Goal: Transaction & Acquisition: Book appointment/travel/reservation

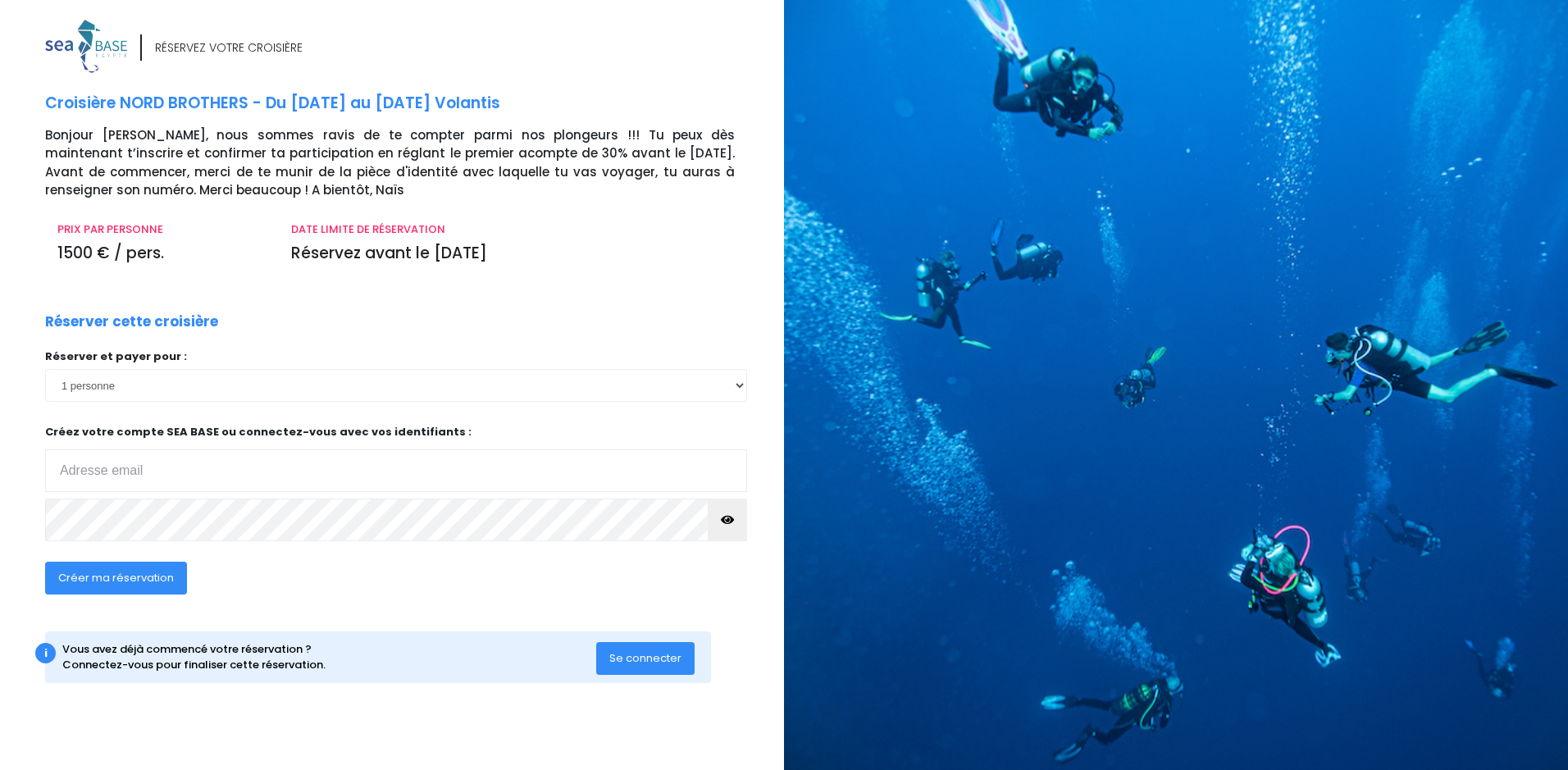
type input "gilles.roche@cern.ch"
click at [728, 520] on icon "button" at bounding box center [727, 520] width 13 height 0
click at [669, 663] on span "Se connecter" at bounding box center [645, 658] width 72 height 15
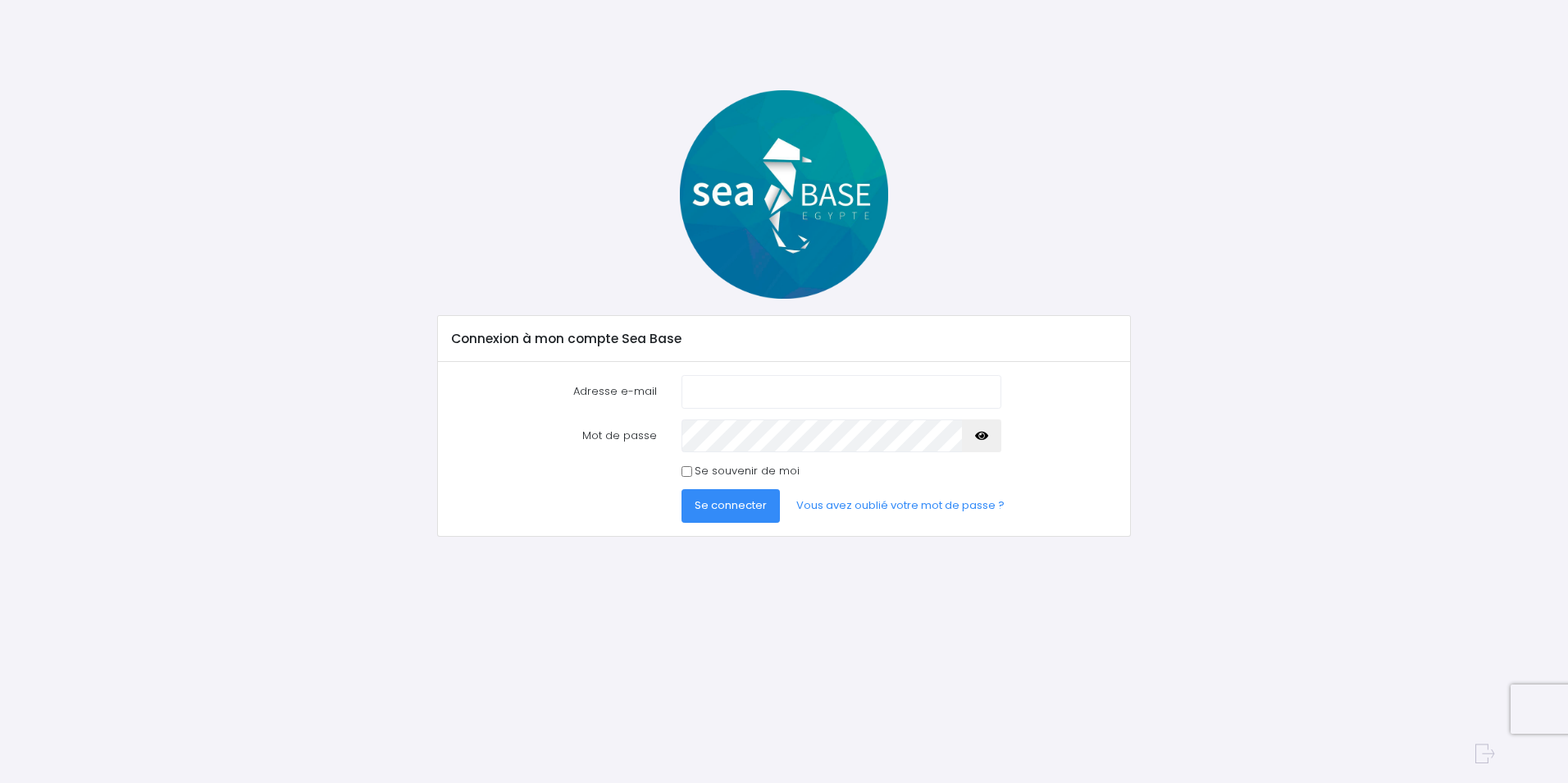
type input "[PERSON_NAME][EMAIL_ADDRESS][PERSON_NAME][DOMAIN_NAME]"
click at [743, 512] on span "Se connecter" at bounding box center [730, 505] width 72 height 15
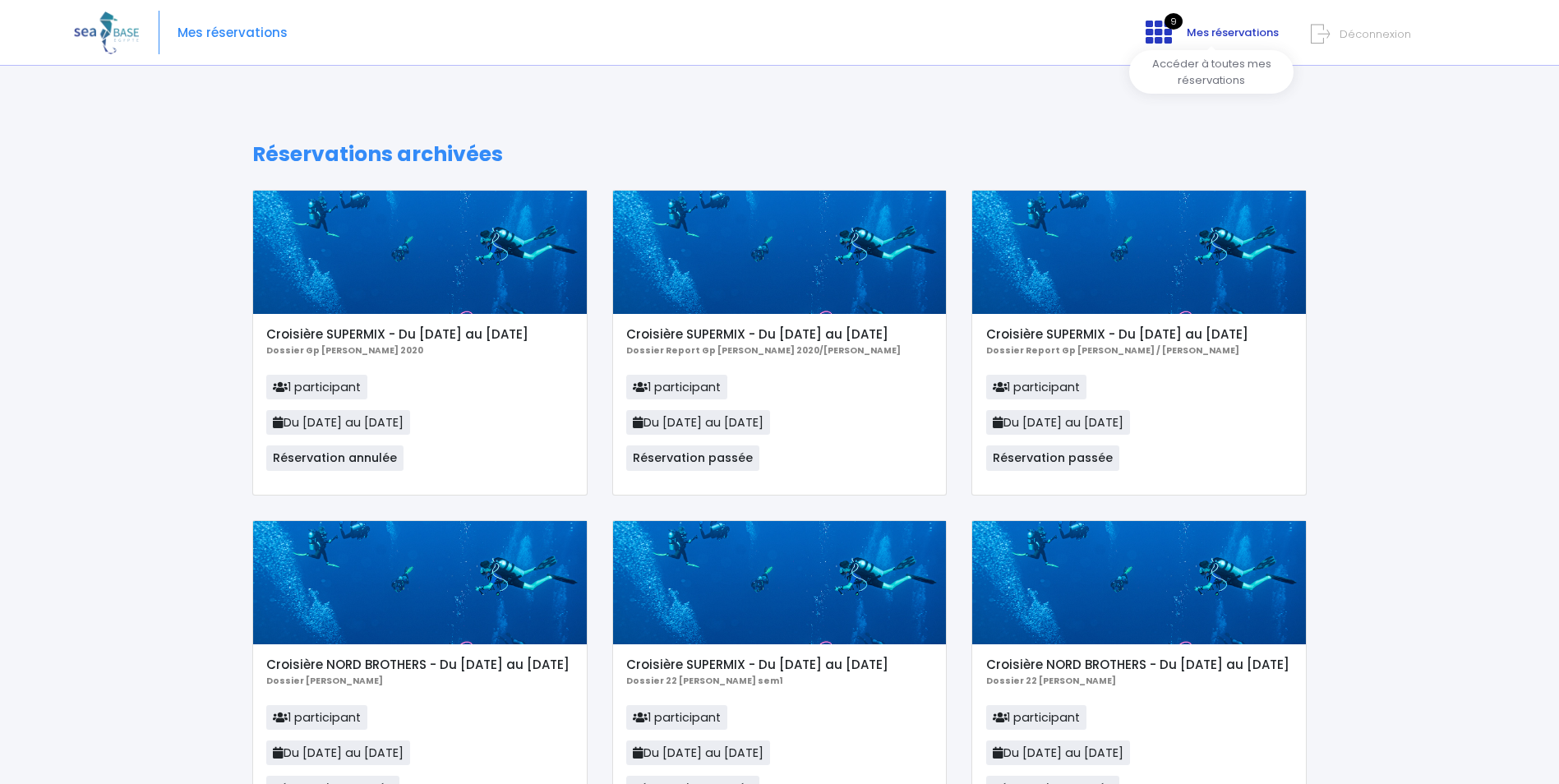
click at [1232, 32] on span "Mes réservations" at bounding box center [1233, 33] width 92 height 15
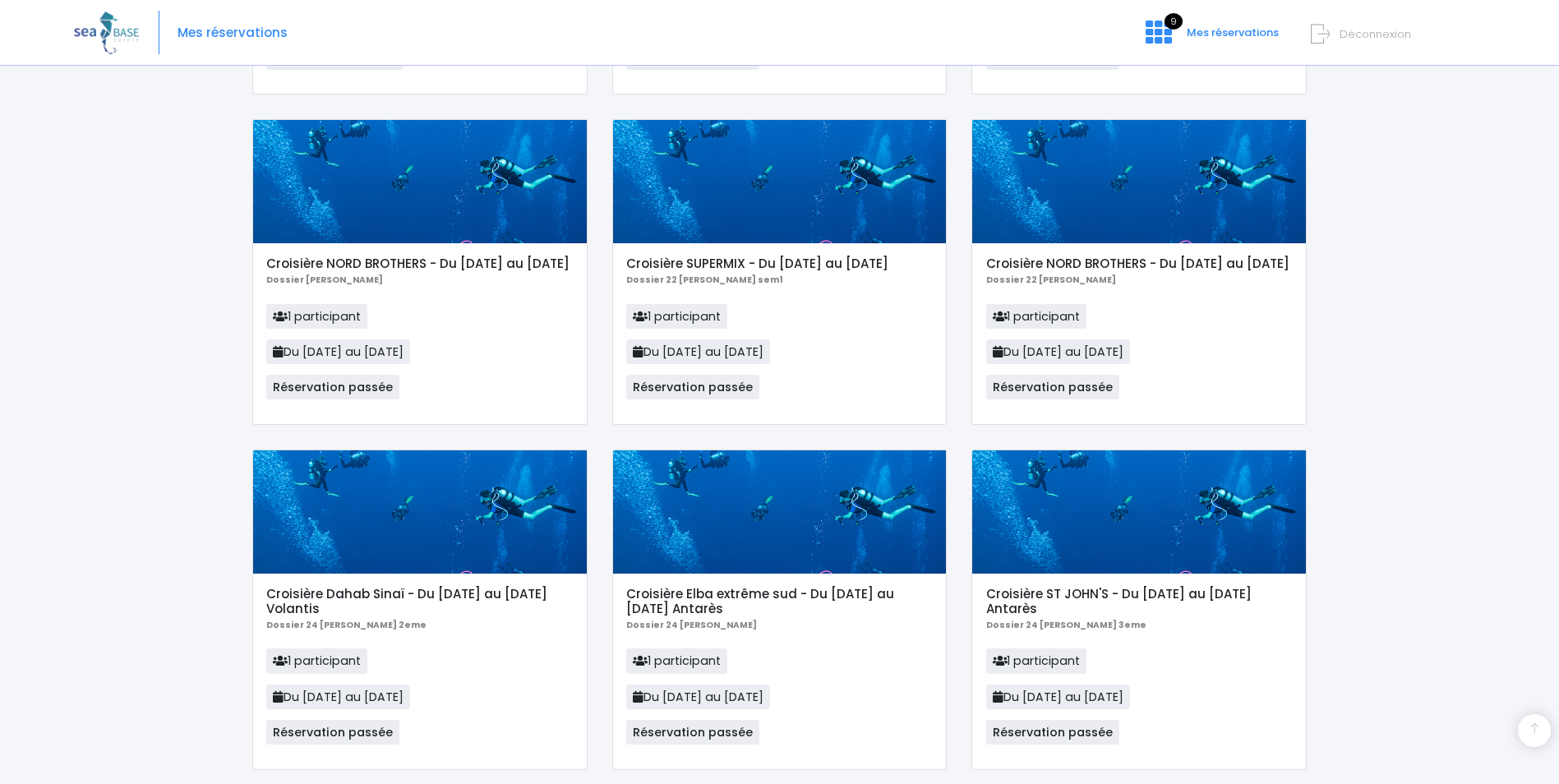
scroll to position [467, 0]
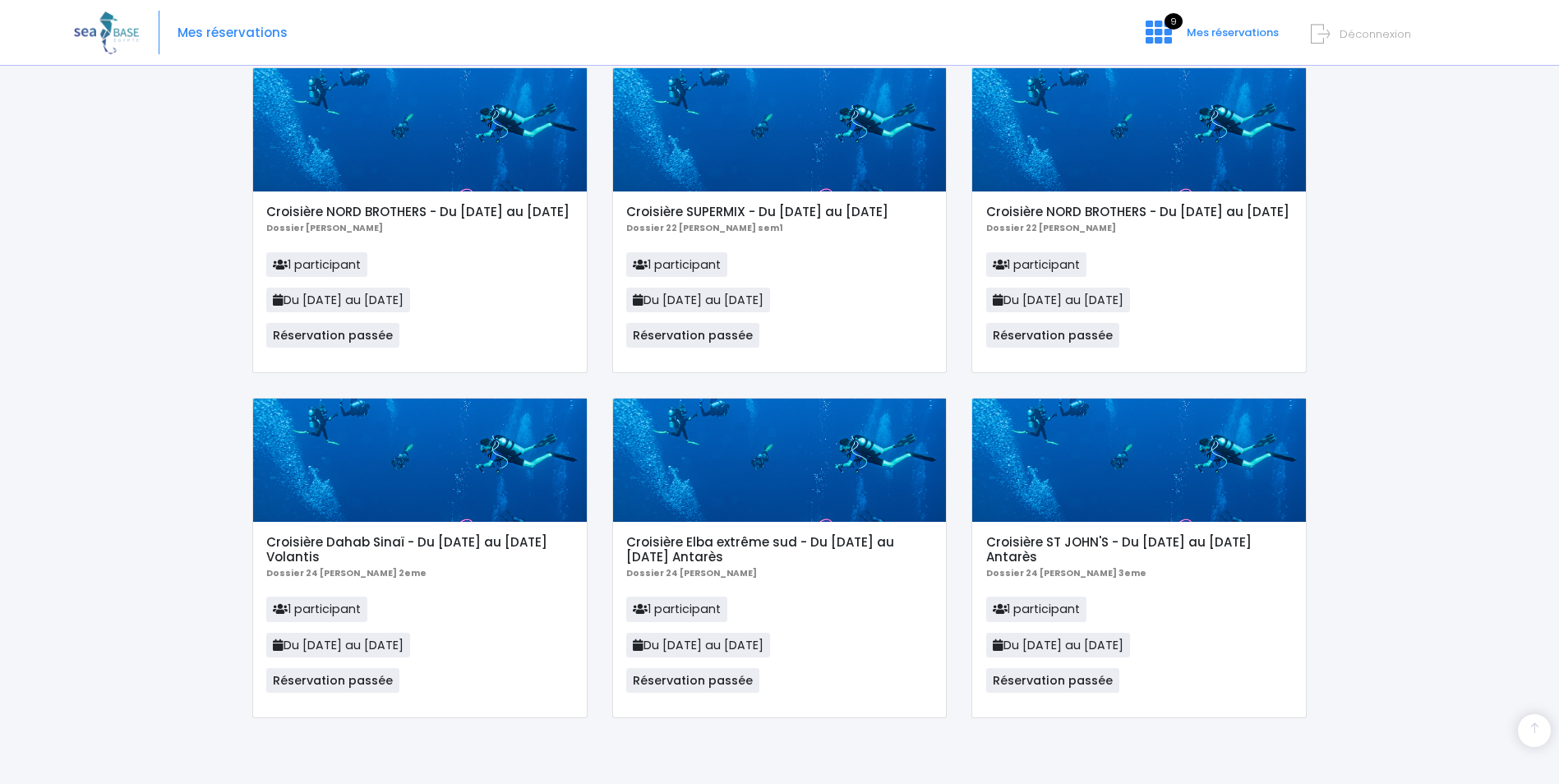
click at [108, 31] on img at bounding box center [107, 33] width 65 height 42
click at [1217, 31] on span "Mes réservations" at bounding box center [1233, 33] width 92 height 15
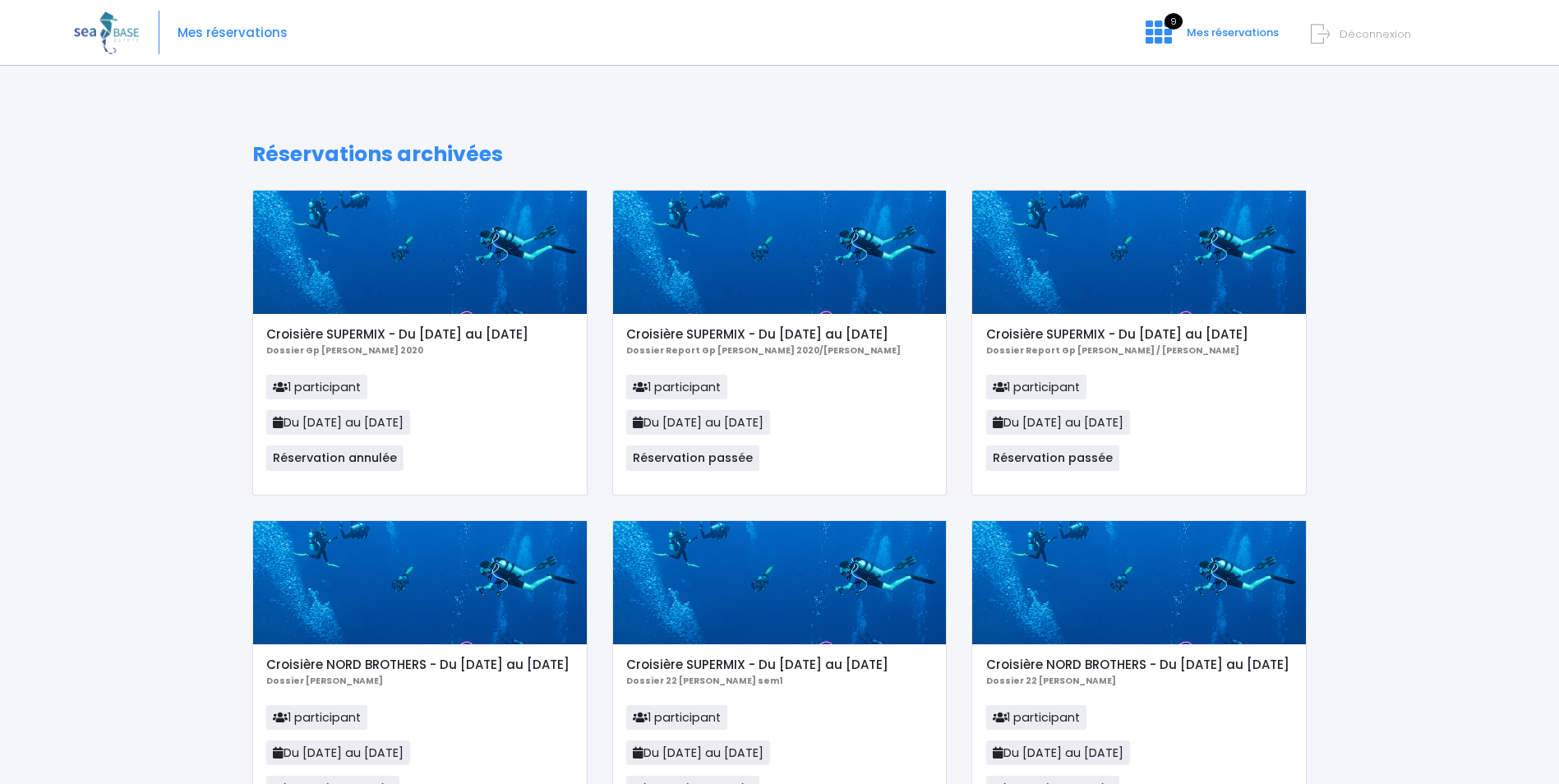
click at [1370, 31] on span "Déconnexion" at bounding box center [1375, 34] width 71 height 15
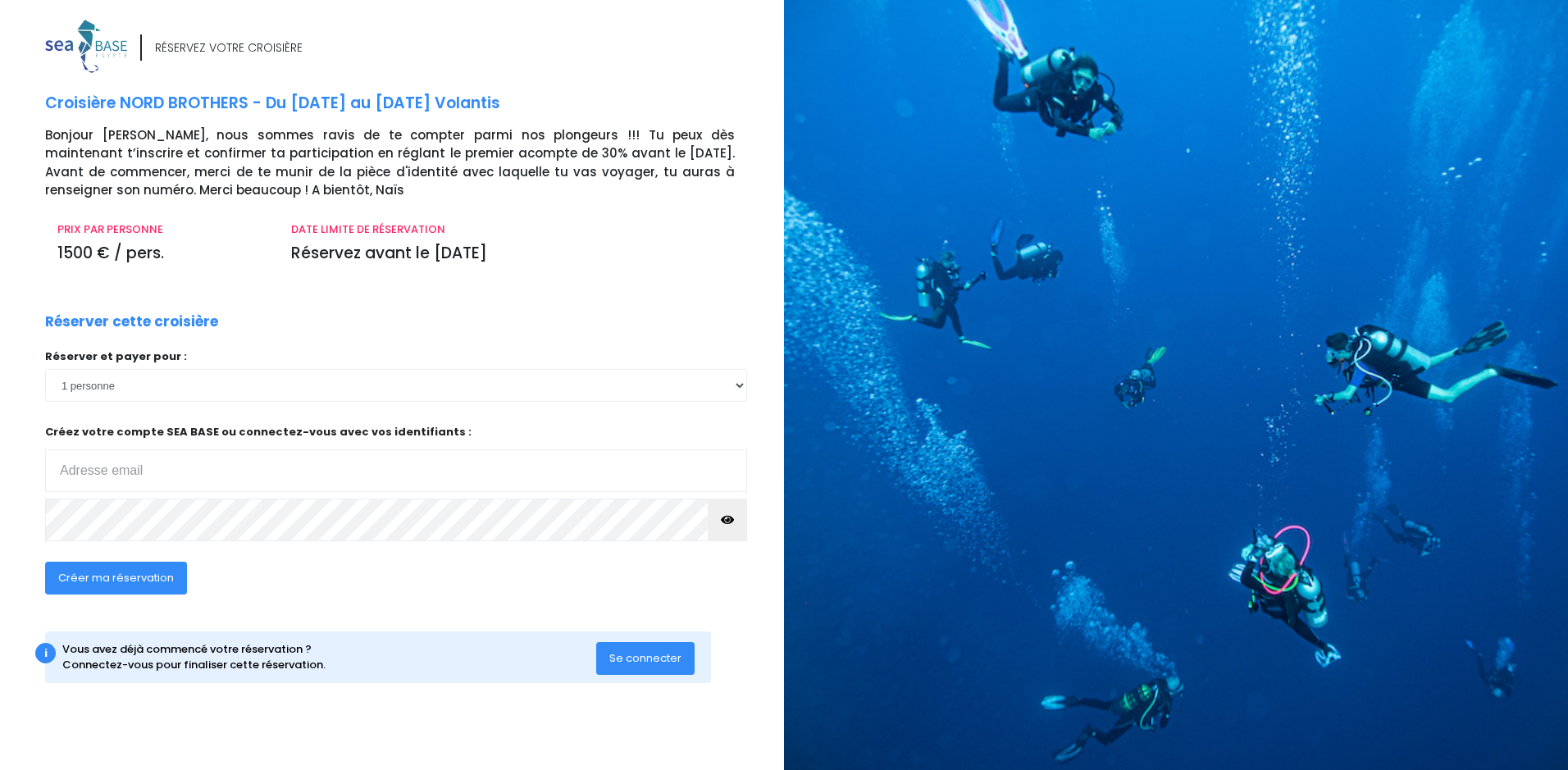
type input "[PERSON_NAME][EMAIL_ADDRESS][DOMAIN_NAME]"
click at [108, 386] on select "1 personne" at bounding box center [396, 385] width 702 height 33
click at [111, 578] on span "Créer ma réservation" at bounding box center [116, 578] width 116 height 15
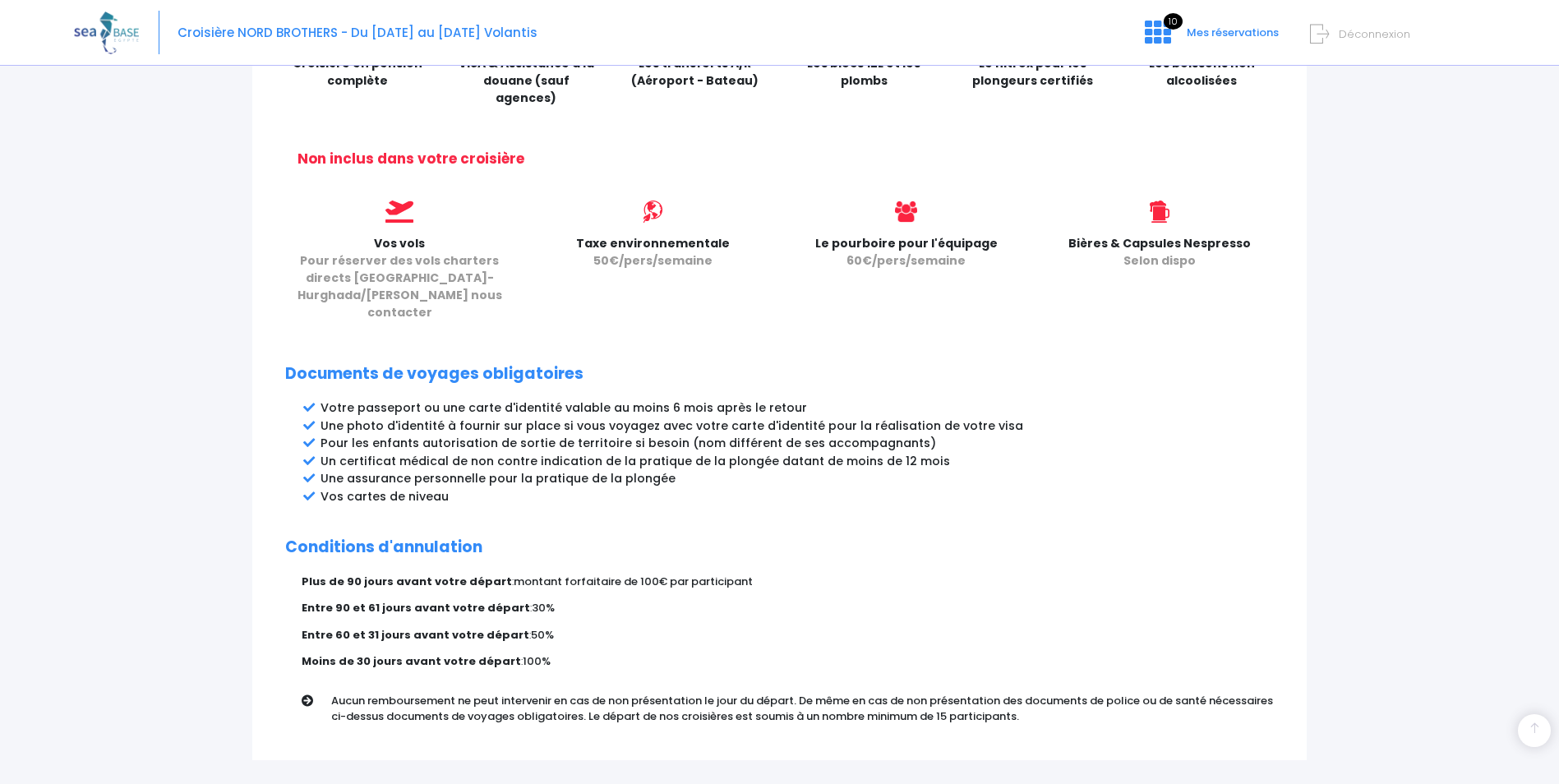
scroll to position [701, 0]
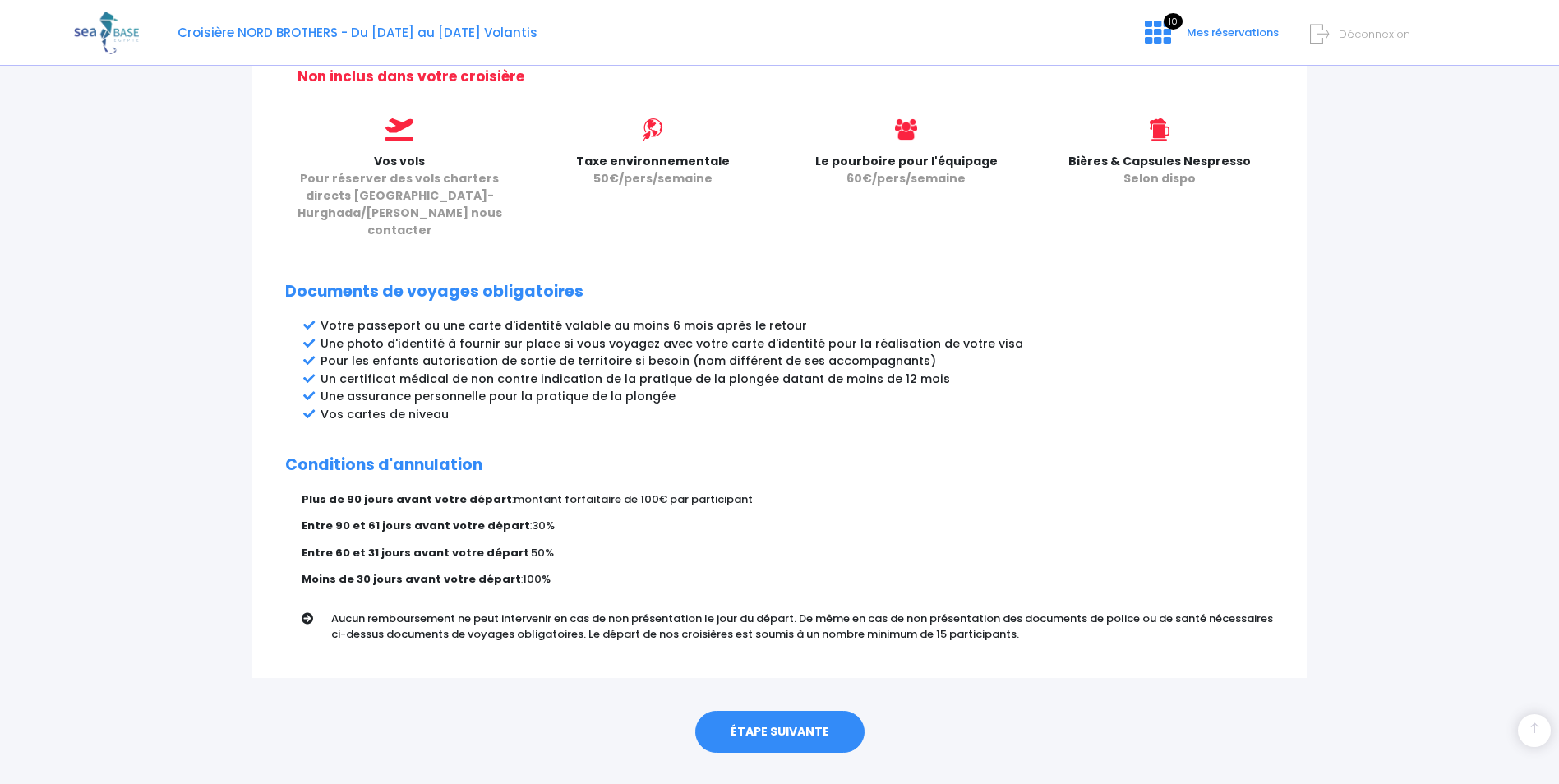
click at [767, 710] on link "ÉTAPE SUIVANTE" at bounding box center [780, 731] width 169 height 43
click at [771, 710] on link "ÉTAPE SUIVANTE" at bounding box center [780, 731] width 169 height 43
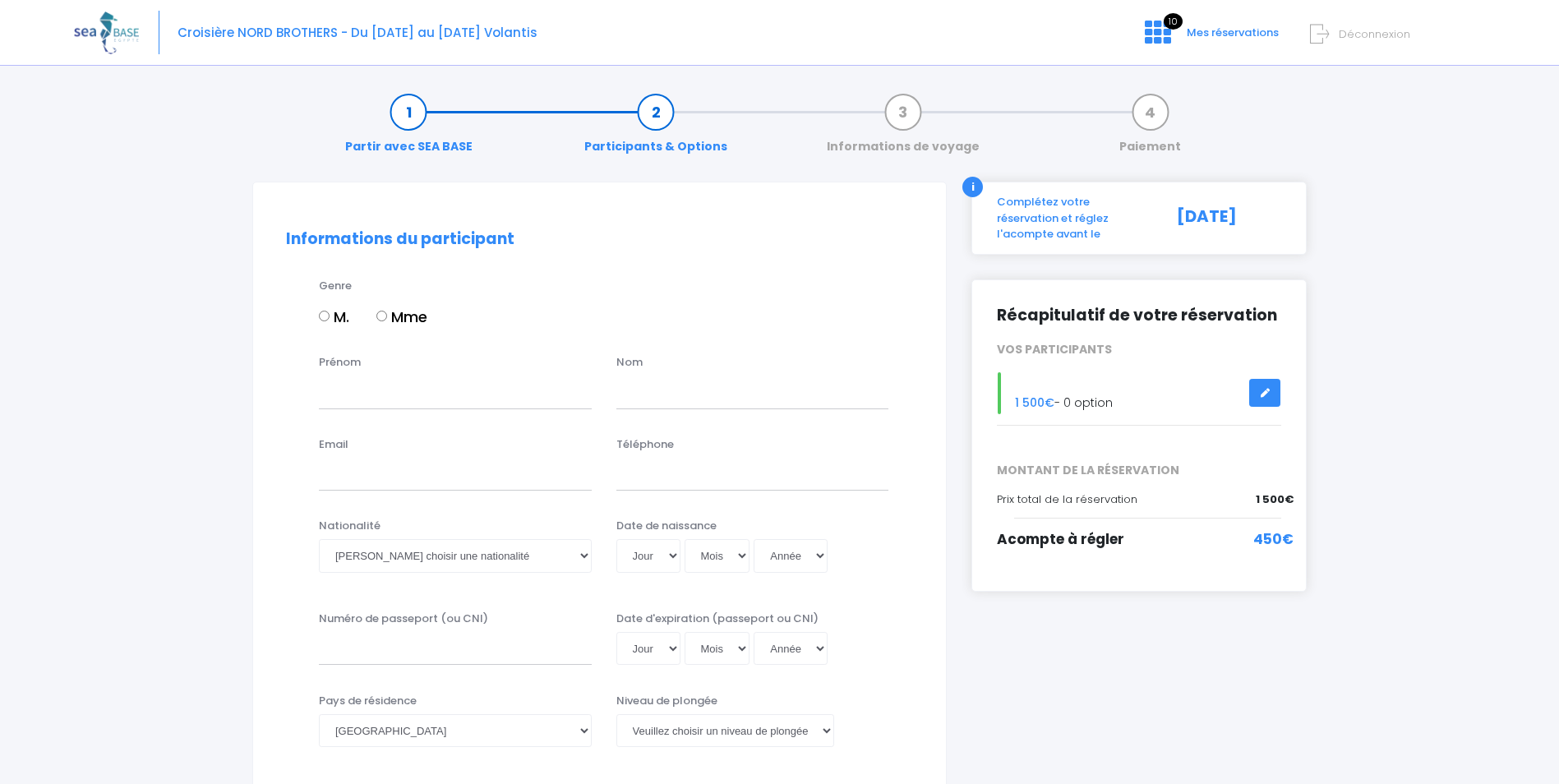
click at [323, 315] on input "M." at bounding box center [324, 316] width 11 height 11
radio input "true"
click at [383, 397] on input "Prénom" at bounding box center [455, 392] width 273 height 33
type input "Gilles"
type input "ROCHE"
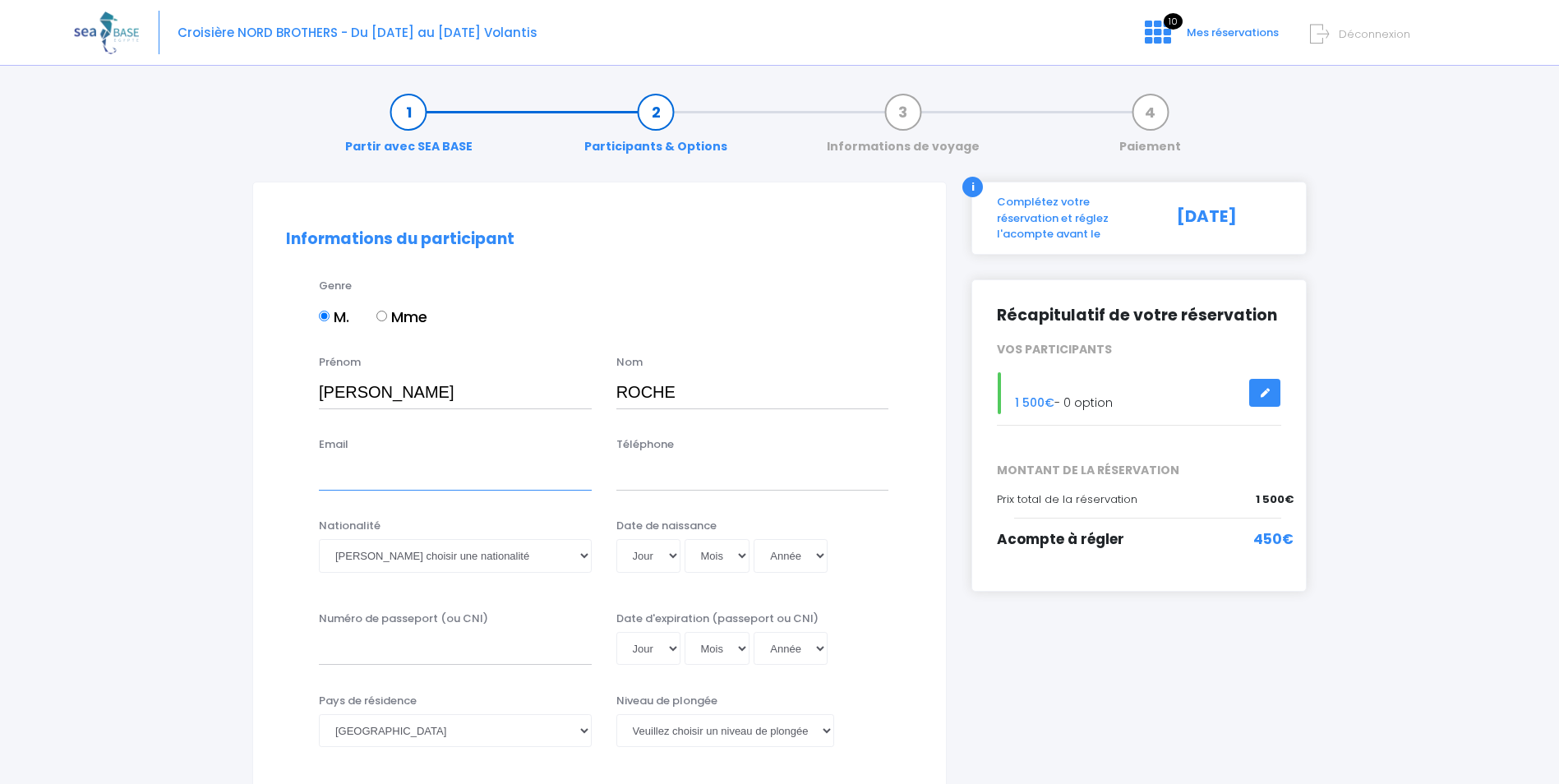
type input "gilles.roche@cern.ch"
type input "0777933250"
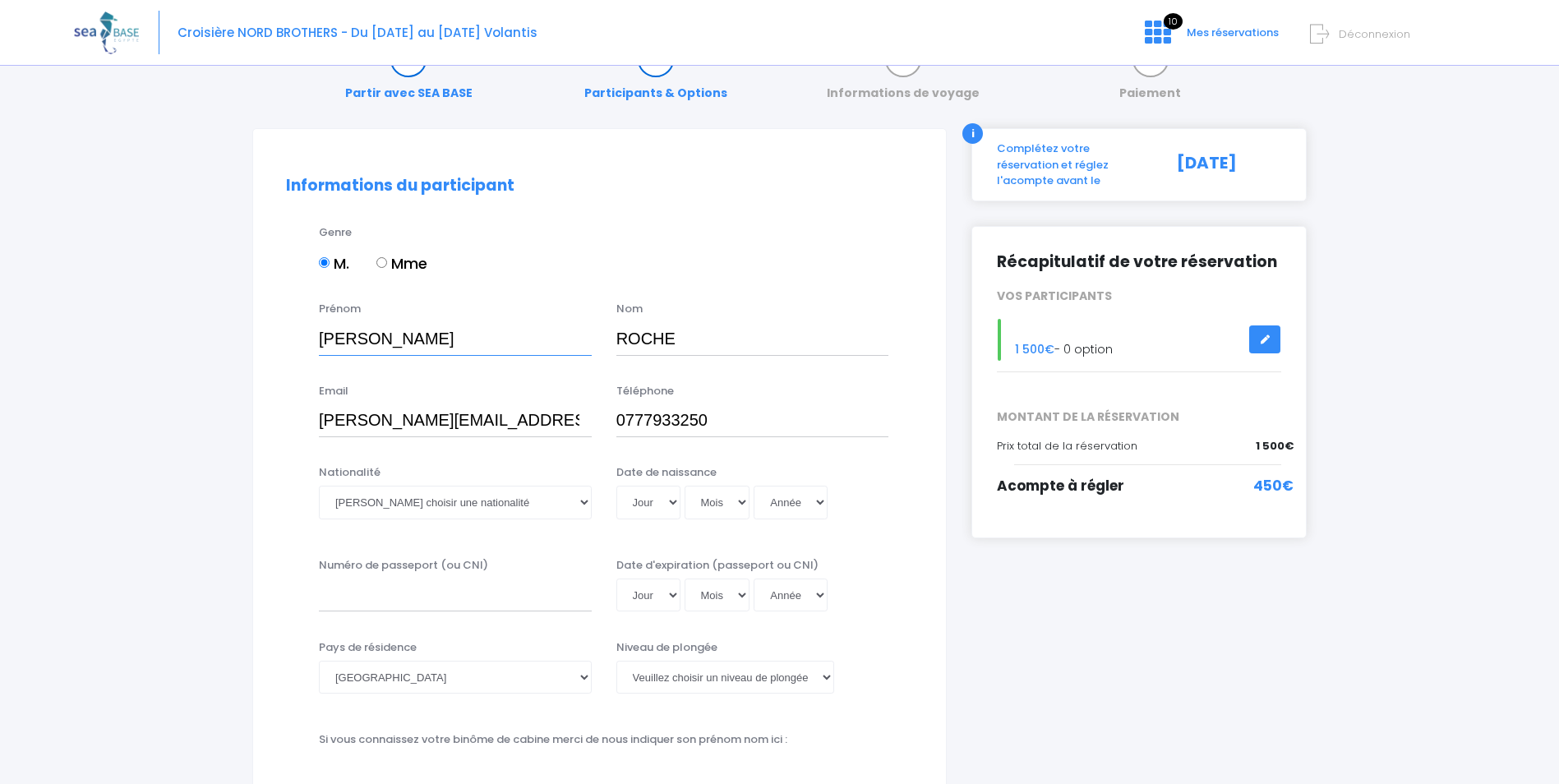
scroll to position [83, 0]
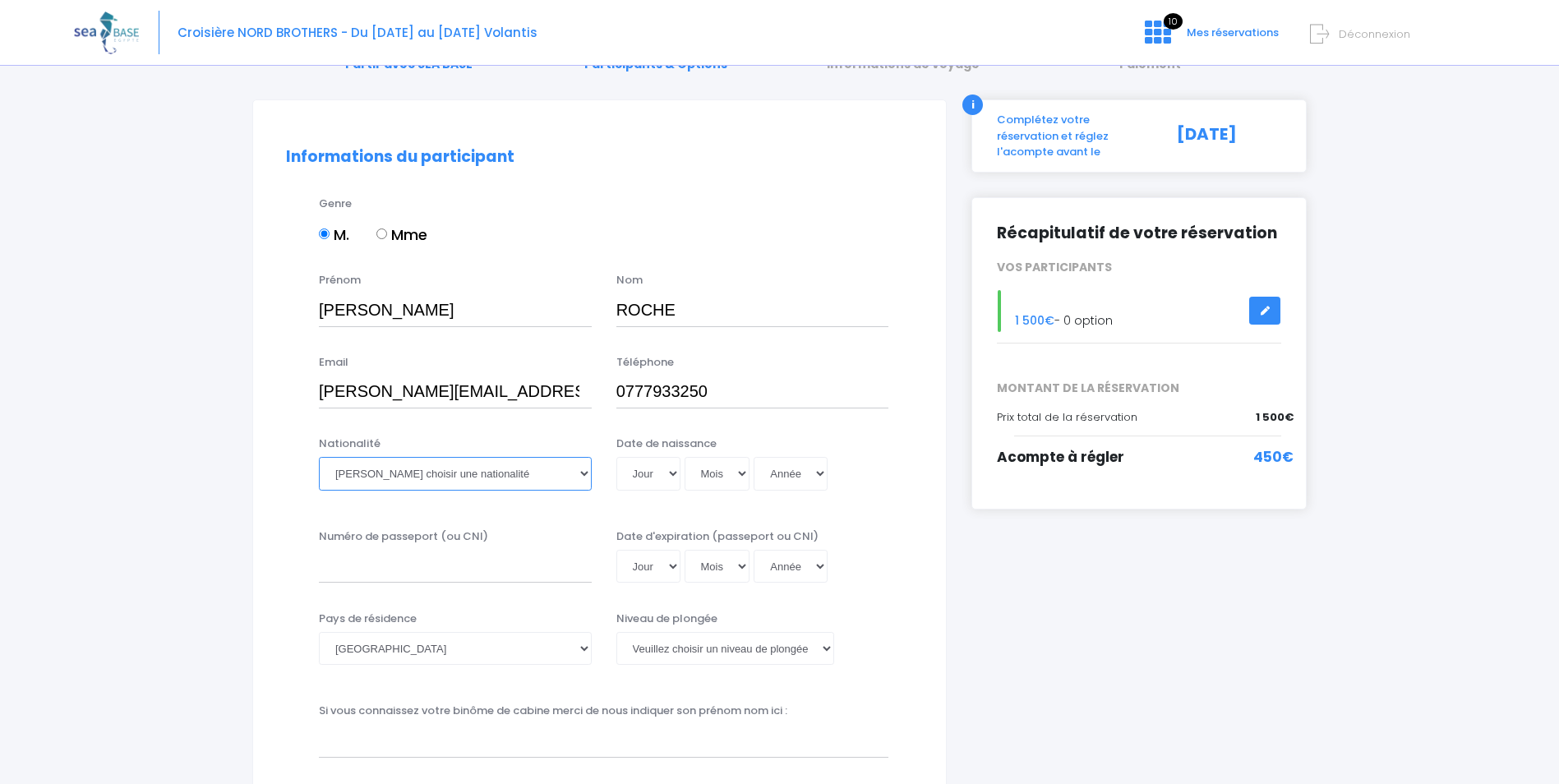
click at [579, 471] on select "Veuillez choisir une nationalité Afghane Albanaise Algerienne Allemande America…" at bounding box center [455, 473] width 273 height 33
select select "Française"
click at [319, 457] on select "Veuillez choisir une nationalité Afghane Albanaise Algerienne Allemande America…" at bounding box center [455, 473] width 273 height 33
click at [671, 472] on select "Jour 01 02 03 04 05 06 07 08 09 10 11 12 13 14 15 16 17 18 19 20 21 22 23 24 25…" at bounding box center [648, 473] width 64 height 33
select select "24"
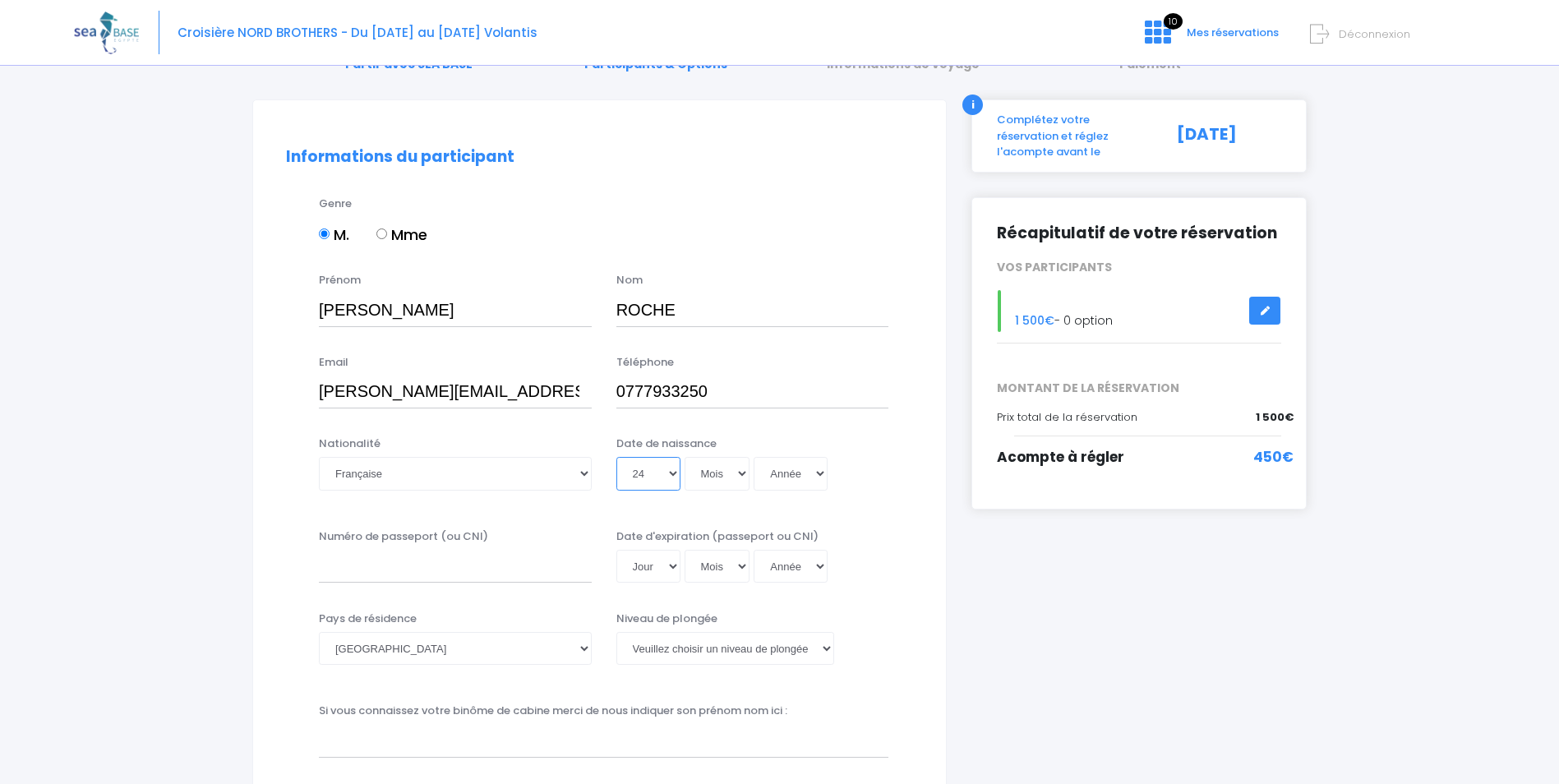
click at [616, 457] on select "Jour 01 02 03 04 05 06 07 08 09 10 11 12 13 14 15 16 17 18 19 20 21 22 23 24 25…" at bounding box center [648, 473] width 64 height 33
click at [718, 476] on select "Mois 01 02 03 04 05 06 07 08 09 10 11 12" at bounding box center [717, 473] width 65 height 33
select select "01"
click at [684, 457] on select "Mois 01 02 03 04 05 06 07 08 09 10 11 12" at bounding box center [717, 473] width 65 height 33
click at [798, 473] on select "Année 2045 2044 2043 2042 2041 2040 2039 2038 2037 2036 2035 2034 2033 2032 203…" at bounding box center [790, 473] width 74 height 33
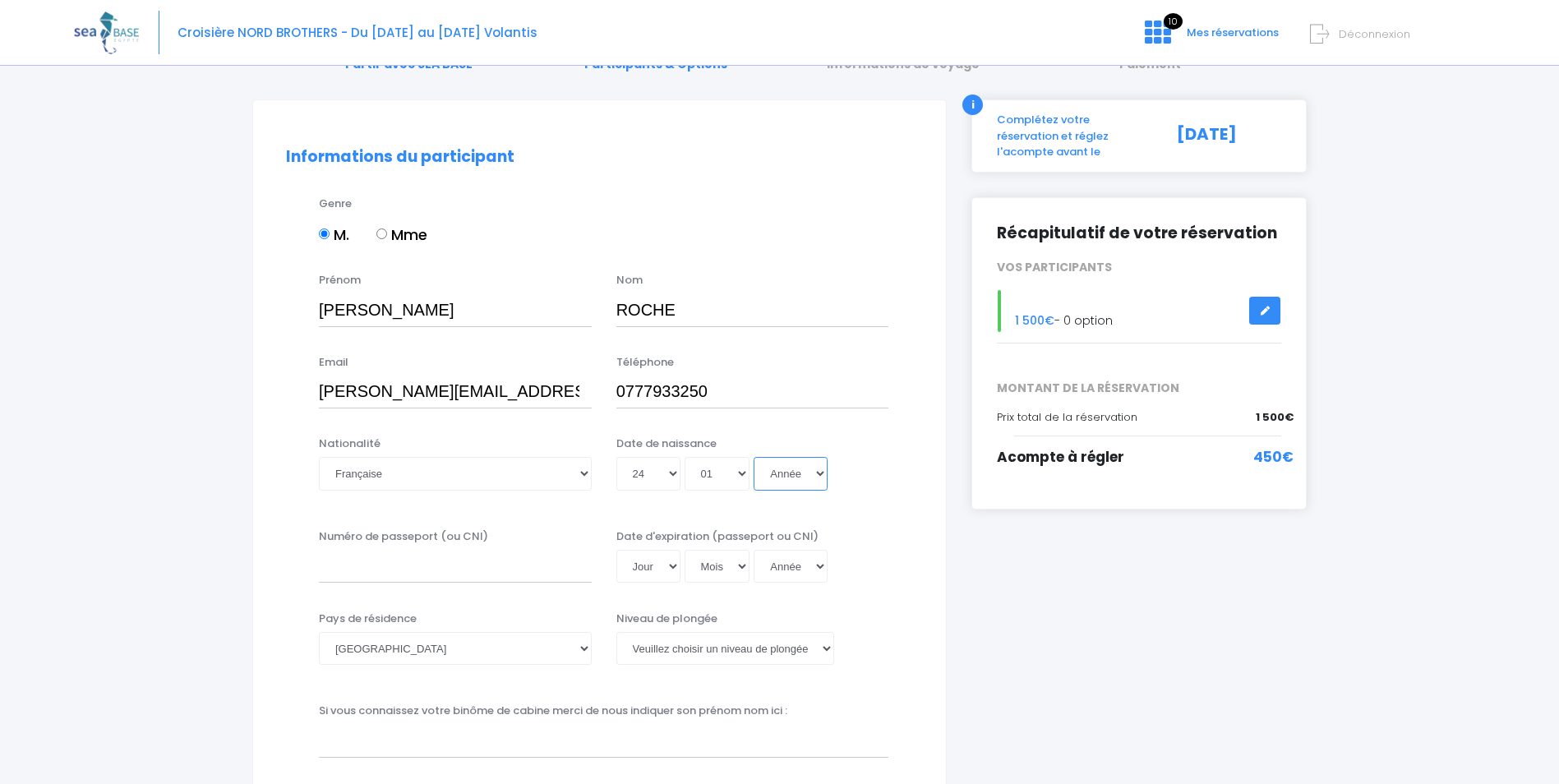
select select "1968"
click at [754, 457] on select "Année 2045 2044 2043 2042 2041 2040 2039 2038 2037 2036 2035 2034 2033 2032 203…" at bounding box center [790, 473] width 74 height 33
type input "1968-01-24"
click at [337, 567] on input "Numéro de passeport (ou CNI)" at bounding box center [455, 566] width 273 height 33
type input "21AD42098"
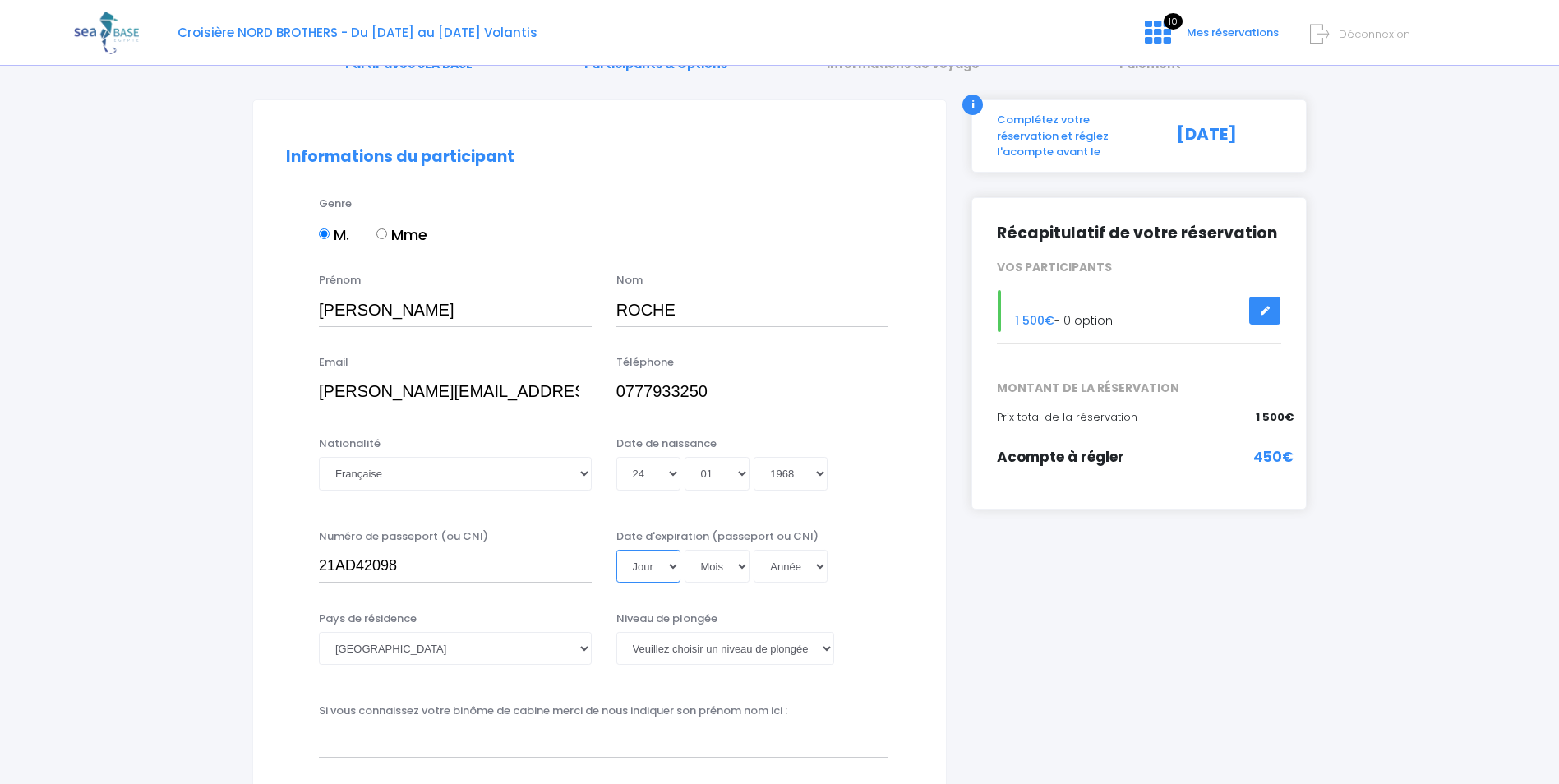
click at [673, 566] on select "Jour 01 02 03 04 05 06 07 08 09 10 11 12 13 14 15 16 17 18 19 20 21 22 23 24 25…" at bounding box center [648, 566] width 64 height 33
select select "23"
click at [616, 550] on select "Jour 01 02 03 04 05 06 07 08 09 10 11 12 13 14 15 16 17 18 19 20 21 22 23 24 25…" at bounding box center [648, 566] width 64 height 33
click at [722, 560] on select "Mois 01 02 03 04 05 06 07 08 09 10 11 12" at bounding box center [717, 566] width 65 height 33
select select "03"
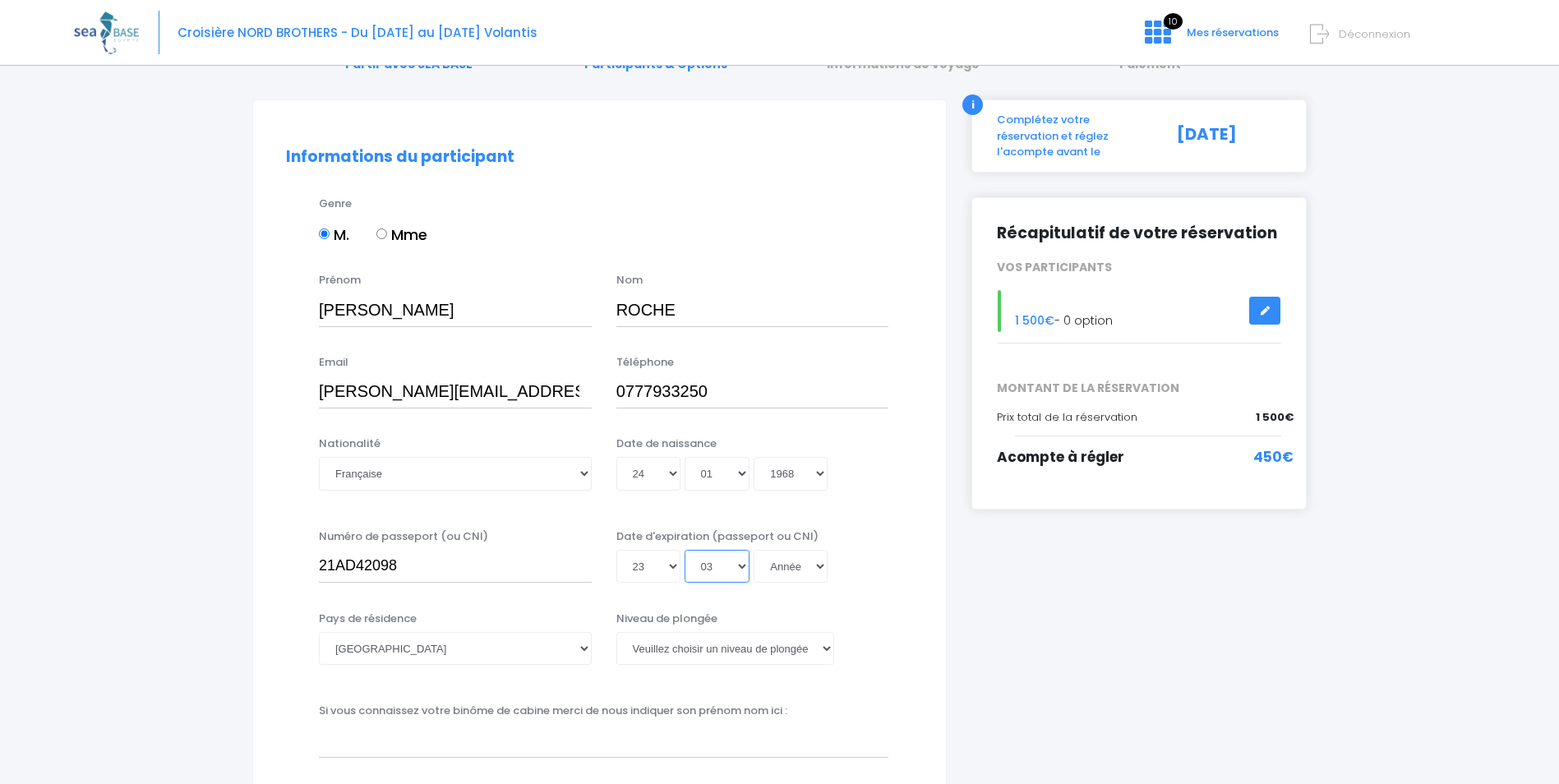
click at [684, 550] on select "Mois 01 02 03 04 05 06 07 08 09 10 11 12" at bounding box center [717, 566] width 65 height 33
click at [787, 568] on select "Année 2045 2044 2043 2042 2041 2040 2039 2038 2037 2036 2035 2034 2033 2032 203…" at bounding box center [790, 566] width 74 height 33
select select "2031"
click at [754, 550] on select "Année 2045 2044 2043 2042 2041 2040 2039 2038 2037 2036 2035 2034 2033 2032 203…" at bounding box center [790, 566] width 74 height 33
type input "2031-03-23"
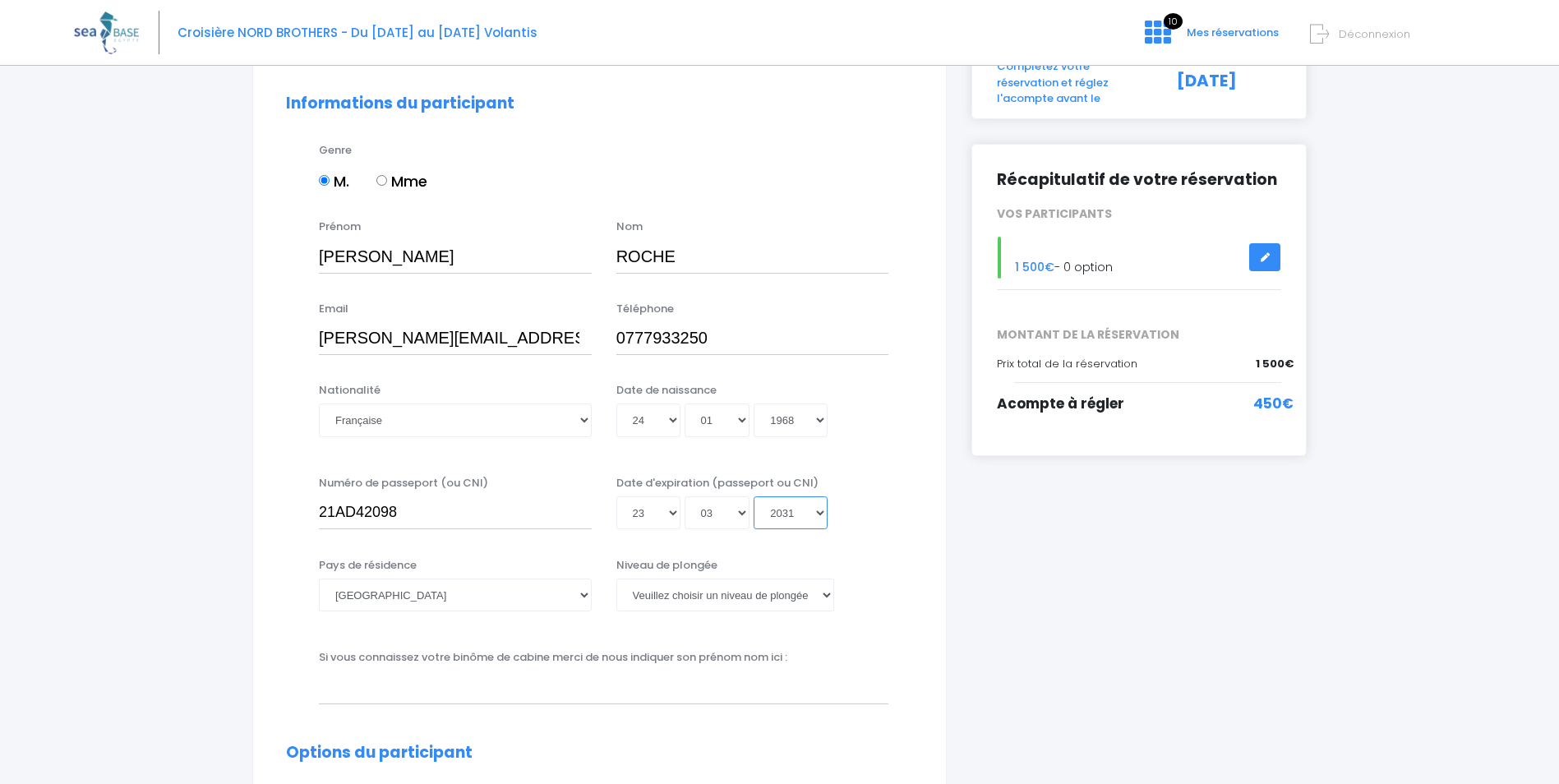
scroll to position [164, 0]
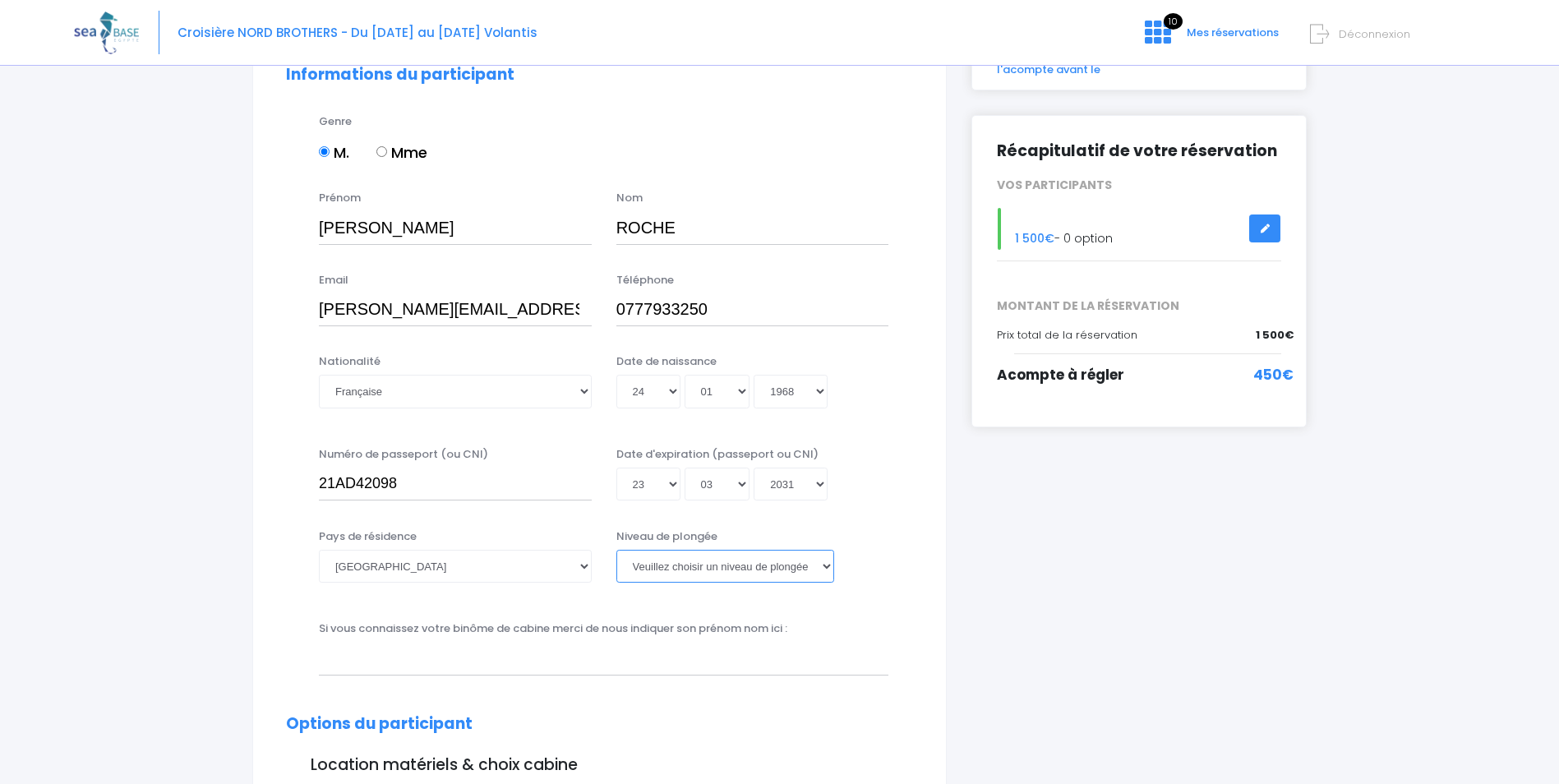
click at [660, 566] on select "Veuillez choisir un niveau de plongée Non plongeur Junior OW diver Adventure OW…" at bounding box center [725, 566] width 218 height 33
select select "MF1"
click at [616, 550] on select "Veuillez choisir un niveau de plongée Non plongeur Junior OW diver Adventure OW…" at bounding box center [725, 566] width 218 height 33
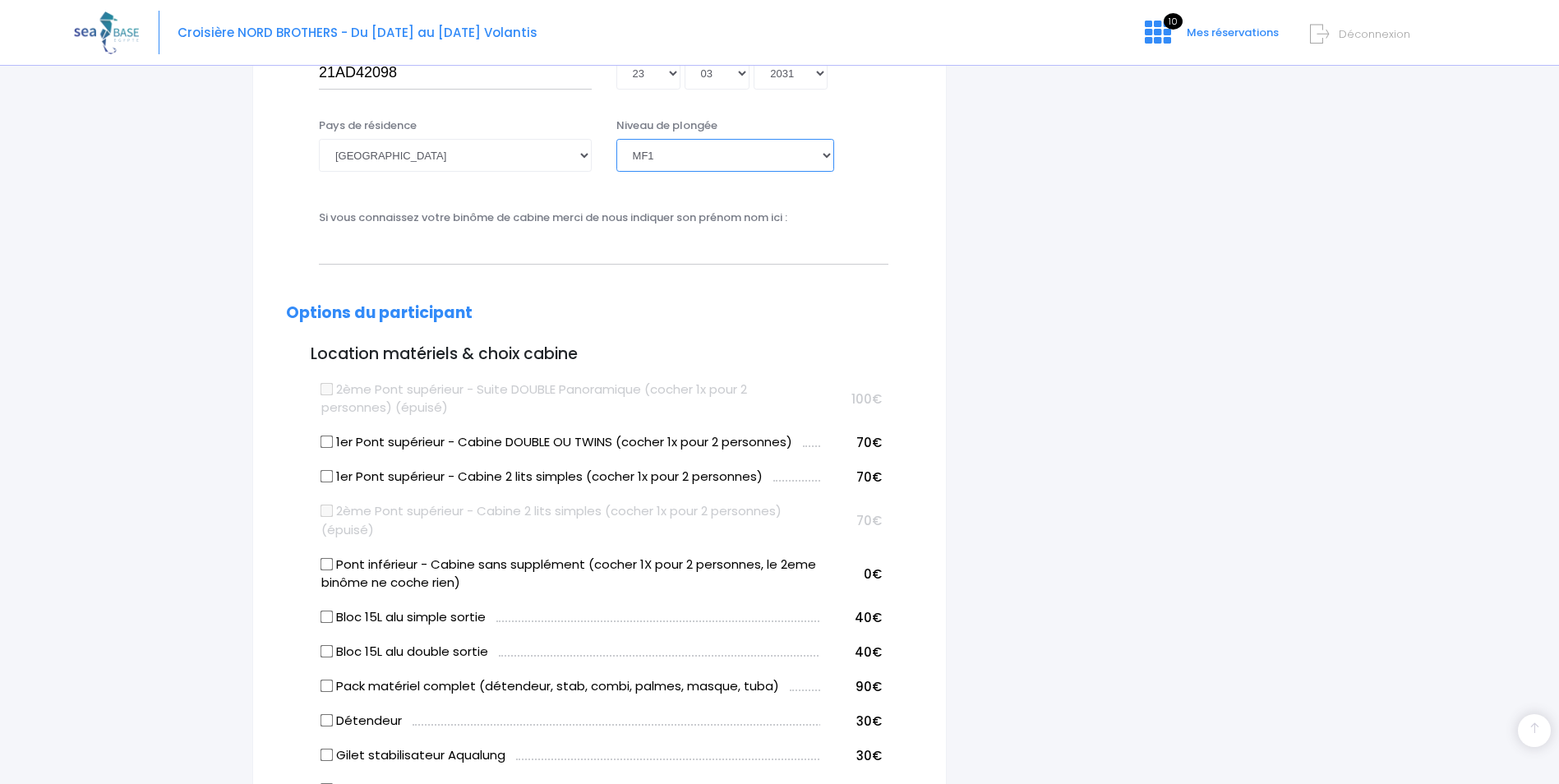
scroll to position [493, 0]
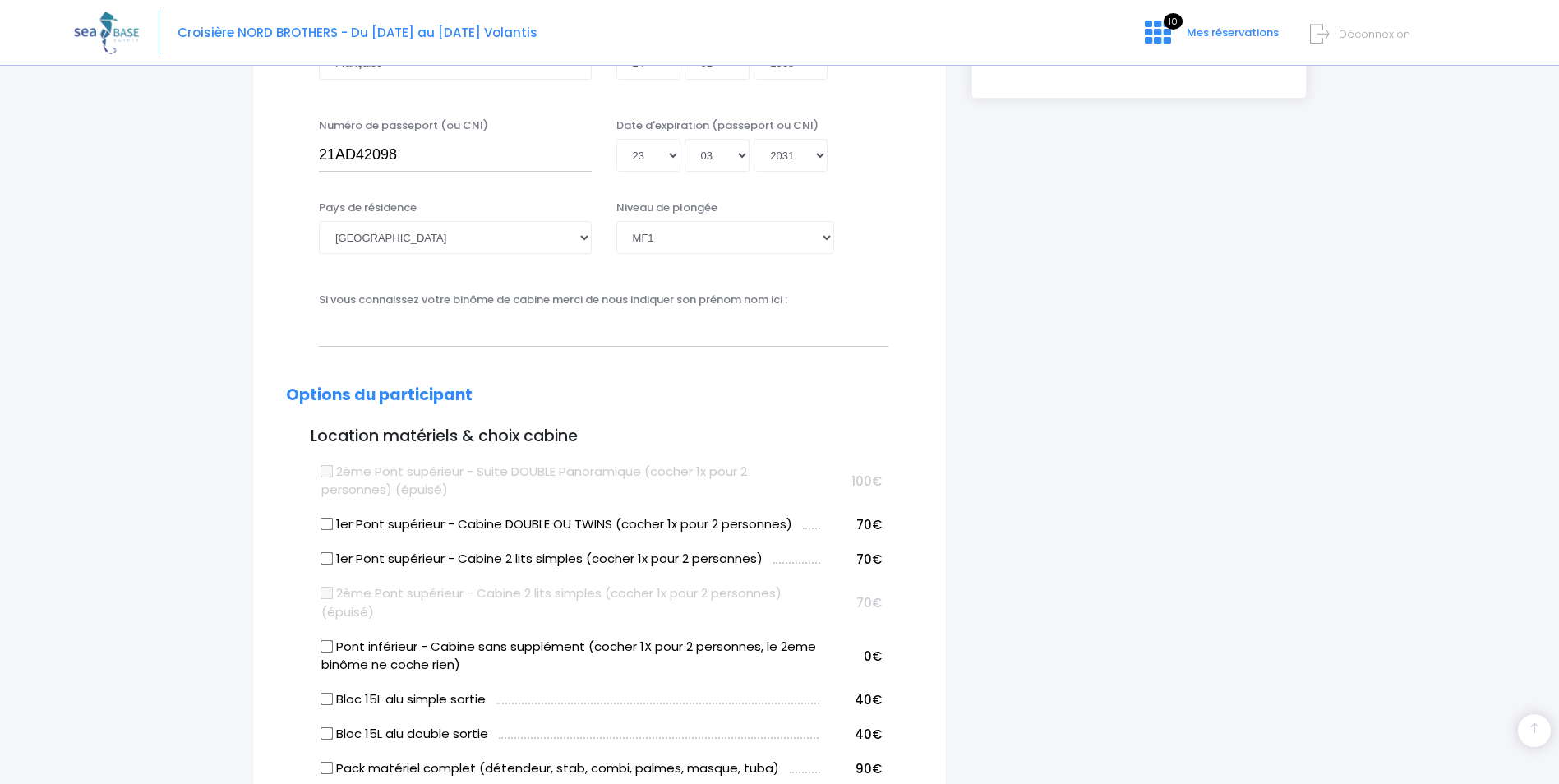
click at [328, 559] on input "1er Pont supérieur - Cabine 2 lits simples (cocher 1x pour 2 personnes)" at bounding box center [327, 558] width 13 height 13
checkbox input "true"
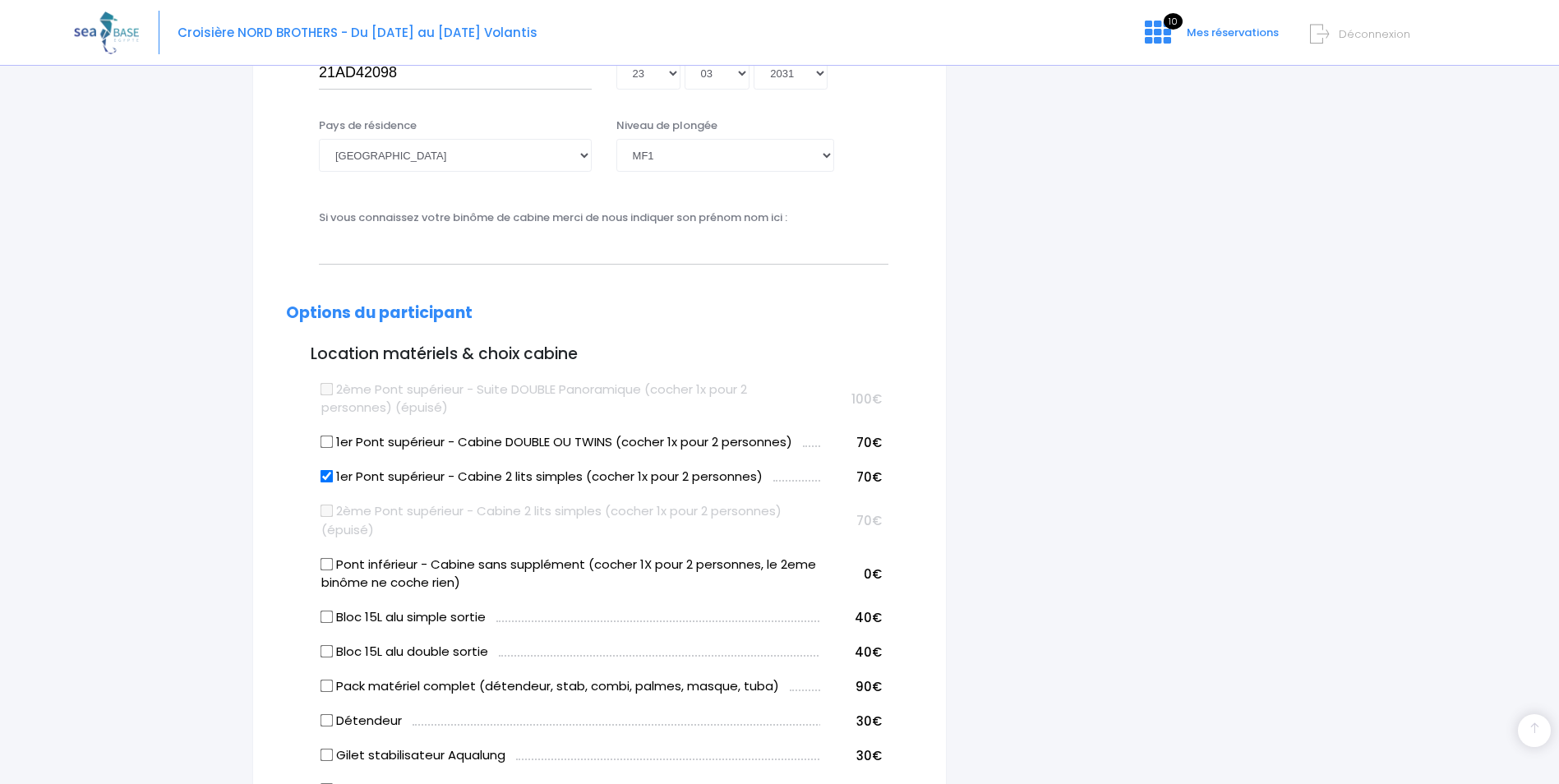
scroll to position [657, 0]
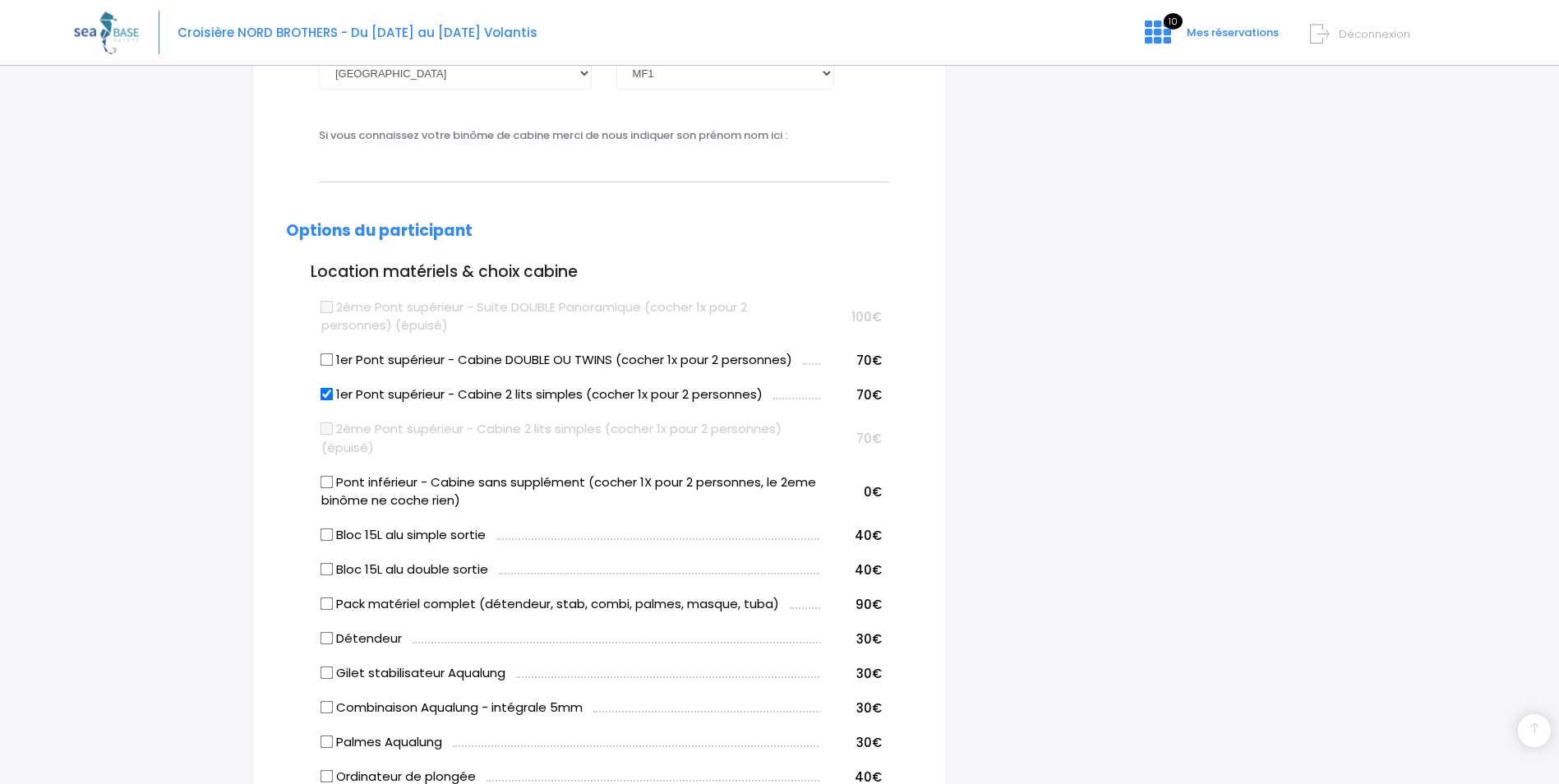
click at [328, 568] on input "Bloc 15L alu double sortie" at bounding box center [327, 569] width 13 height 13
checkbox input "true"
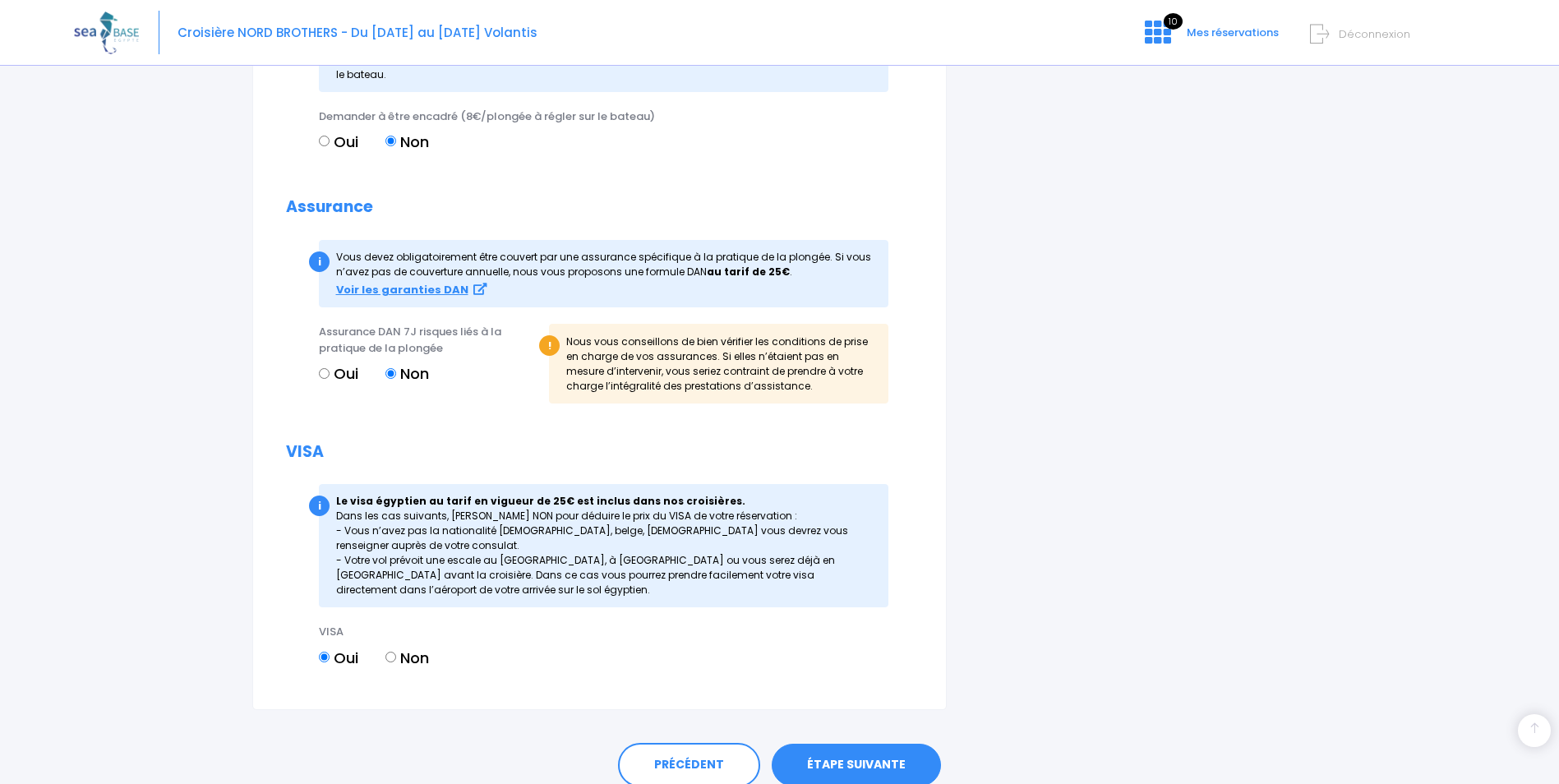
scroll to position [1804, 0]
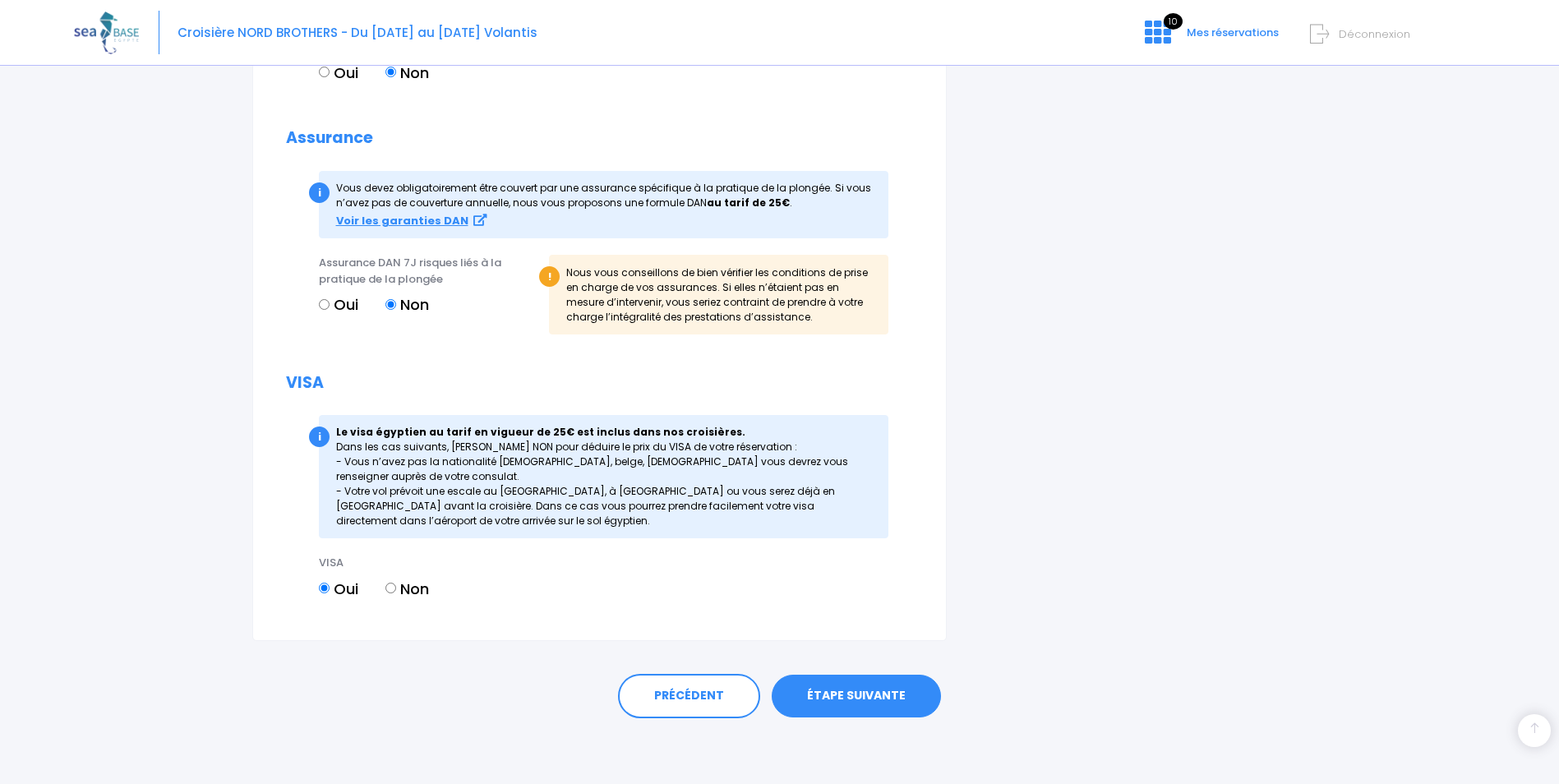
click at [853, 694] on link "ÉTAPE SUIVANTE" at bounding box center [856, 696] width 169 height 43
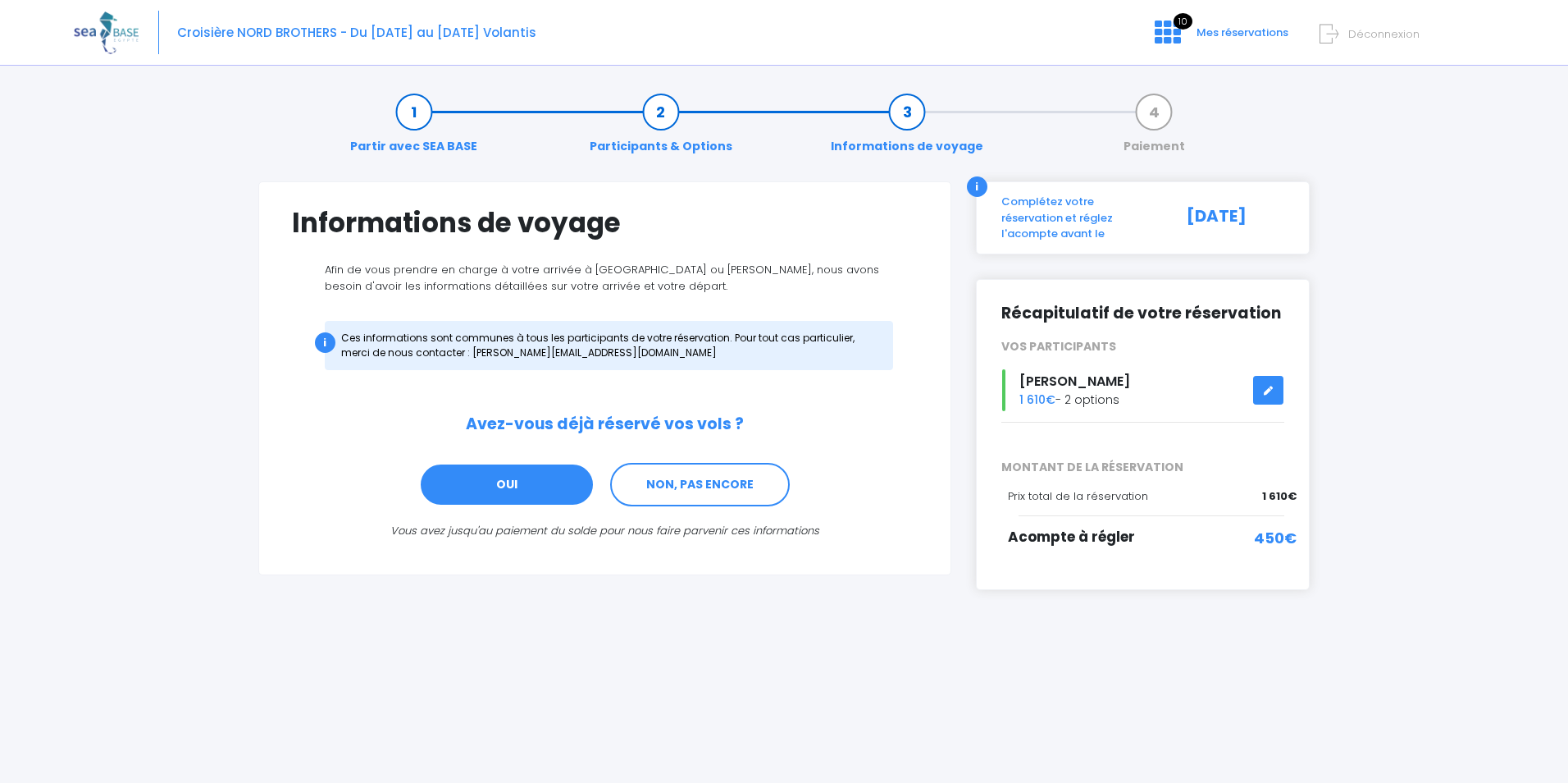
click at [493, 481] on link "OUI" at bounding box center [506, 485] width 175 height 44
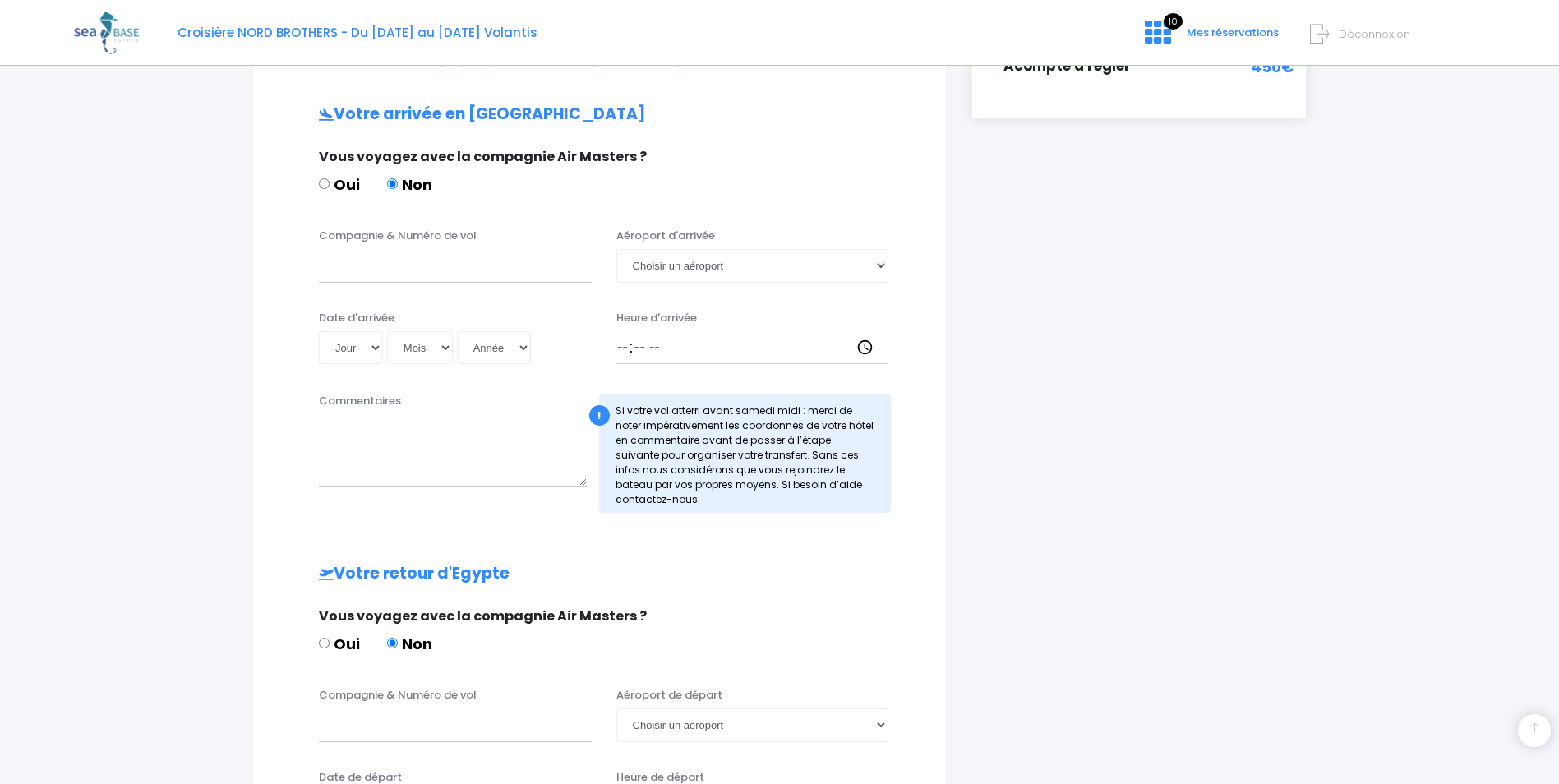
scroll to position [494, 0]
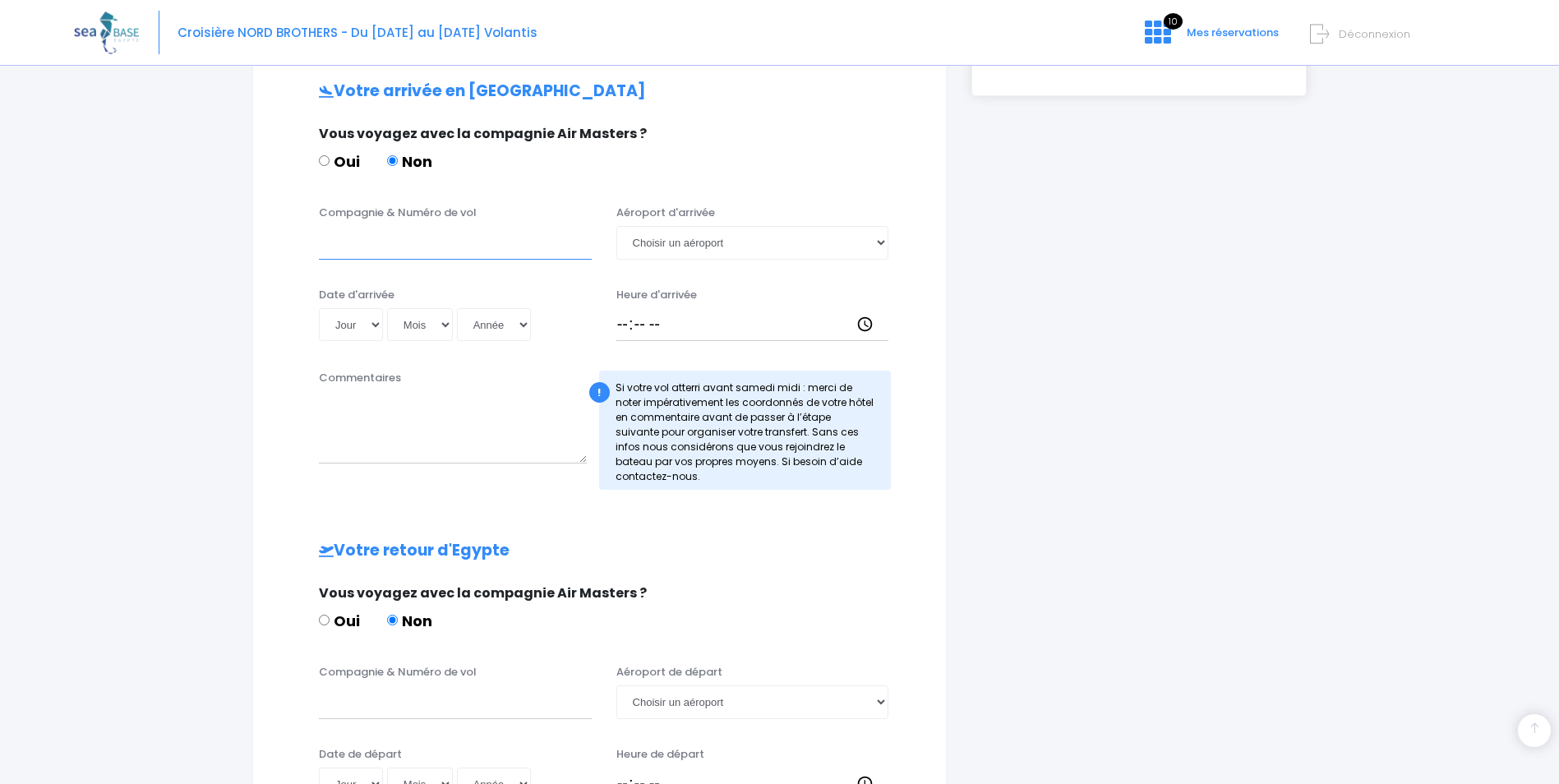
click at [330, 249] on input "Compagnie & Numéro de vol" at bounding box center [455, 242] width 273 height 33
click at [333, 249] on input "Compagnie & Numéro de vol" at bounding box center [455, 242] width 273 height 33
type input "EZS1593"
click at [654, 247] on select "Choisir un aéroport Hurghada Marsa Alam" at bounding box center [753, 242] width 273 height 33
select select "Hurghada"
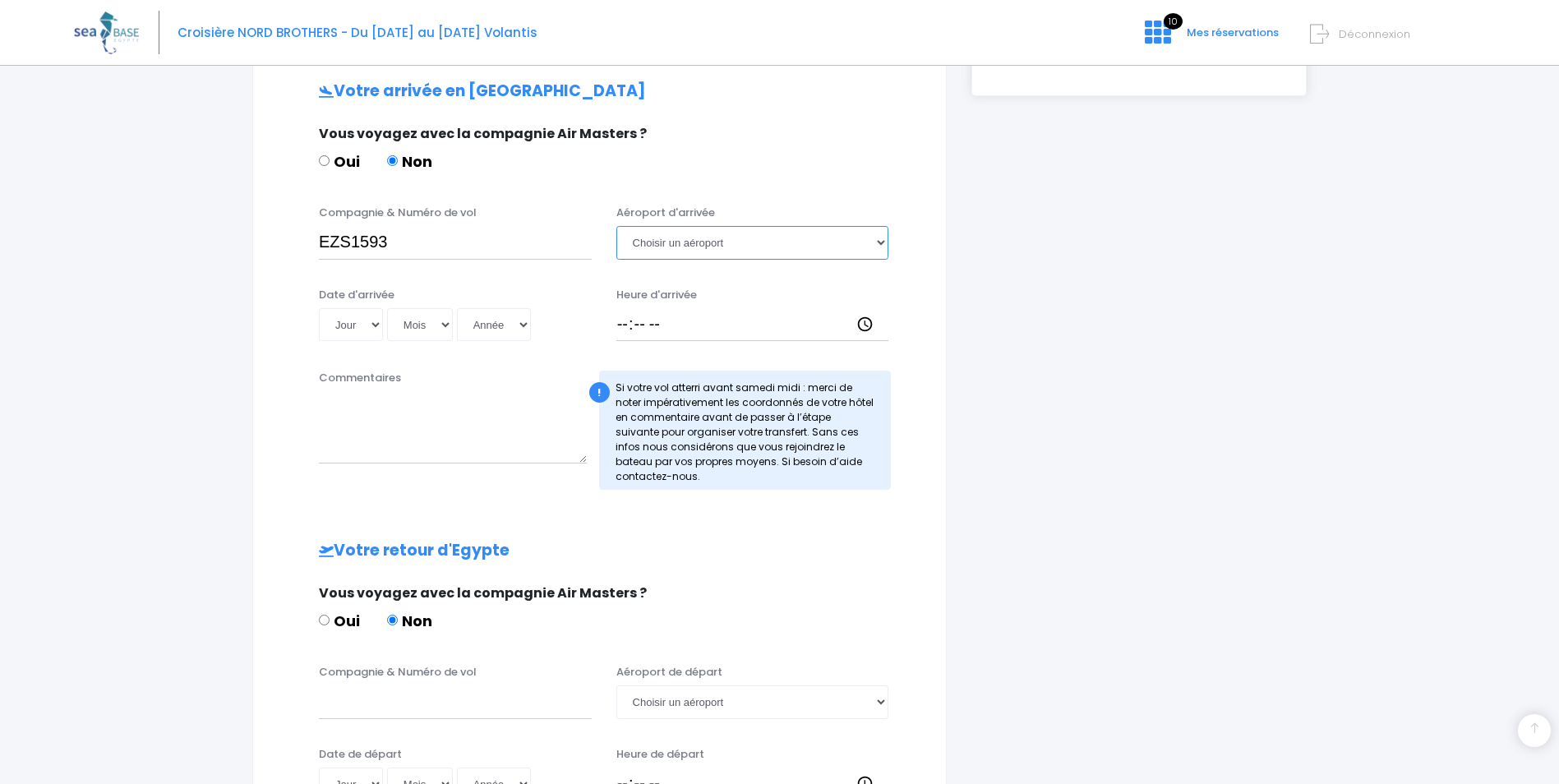
click at [616, 226] on select "Choisir un aéroport Hurghada Marsa Alam" at bounding box center [753, 242] width 273 height 33
click at [376, 324] on select "Jour 01 02 03 04 05 06 07 08 09 10 11 12 13 14 15 16 17 18 19 20 21 22 23 24 25…" at bounding box center [350, 324] width 64 height 33
select select "13"
click at [319, 308] on select "Jour 01 02 03 04 05 06 07 08 09 10 11 12 13 14 15 16 17 18 19 20 21 22 23 24 25…" at bounding box center [350, 324] width 64 height 33
click at [414, 319] on select "Mois 01 02 03 04 05 06 07 08 09 10 11 12" at bounding box center [420, 324] width 65 height 33
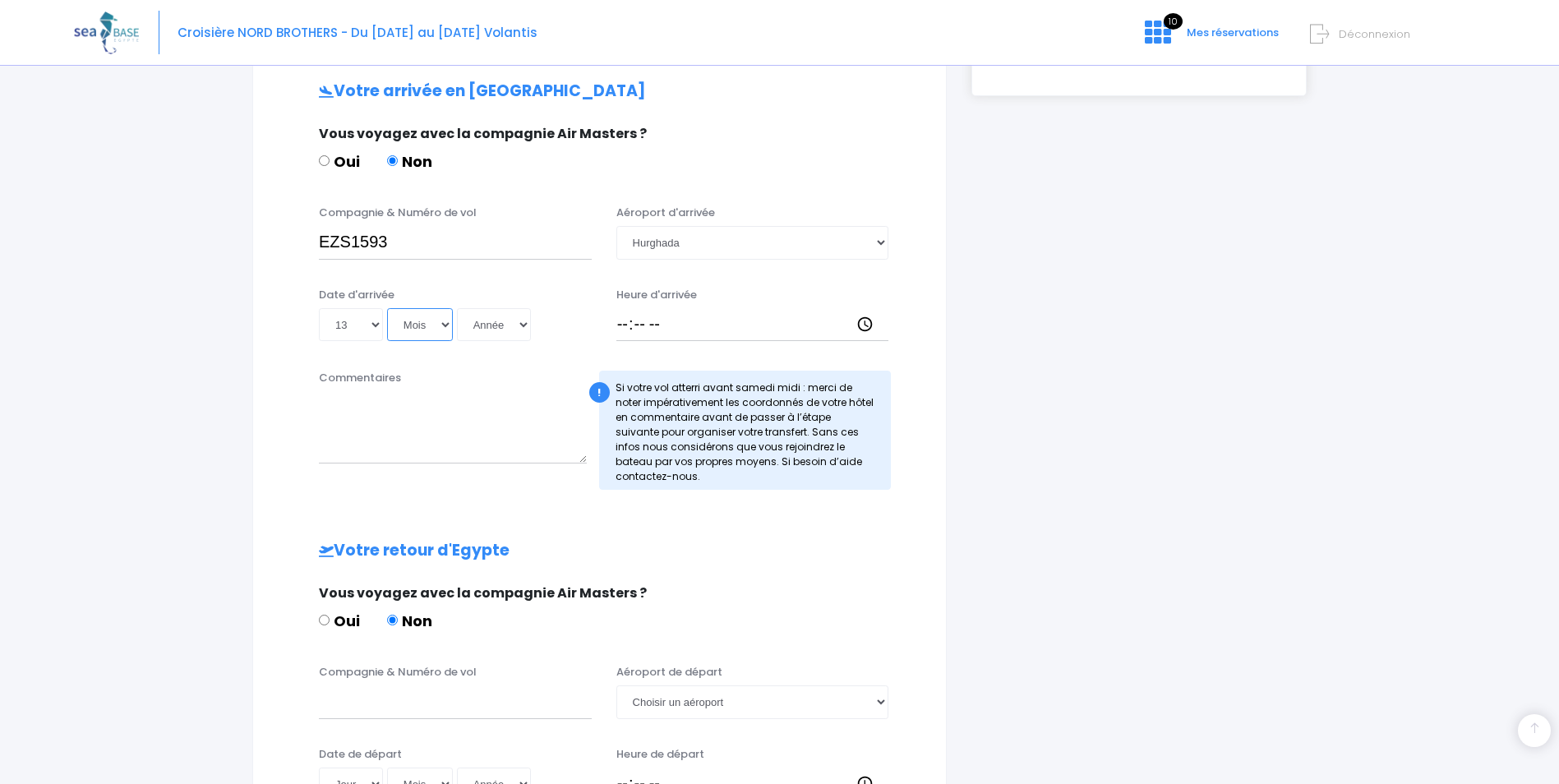
select select "12"
click at [387, 308] on select "Mois 01 02 03 04 05 06 07 08 09 10 11 12" at bounding box center [420, 324] width 65 height 33
click at [482, 328] on select "Année 2045 2044 2043 2042 2041 2040 2039 2038 2037 2036 2035 2034 2033 2032 203…" at bounding box center [493, 324] width 74 height 33
select select "2025"
click at [457, 308] on select "Année 2045 2044 2043 2042 2041 2040 2039 2038 2037 2036 2035 2034 2033 2032 203…" at bounding box center [493, 324] width 74 height 33
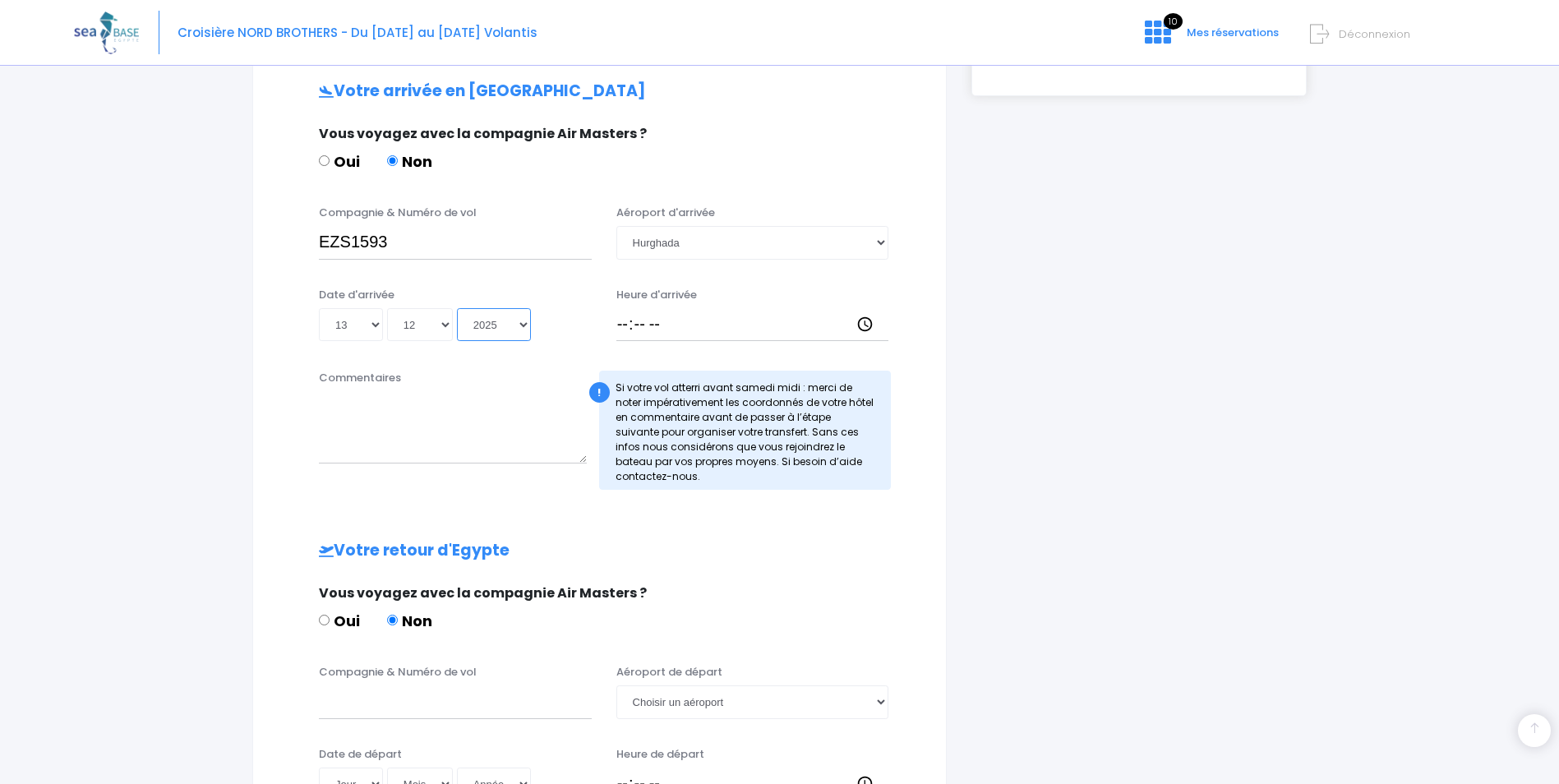
type input "2025-12-13"
click at [624, 323] on input "Heure d'arrivée" at bounding box center [753, 324] width 273 height 33
type input "13:30"
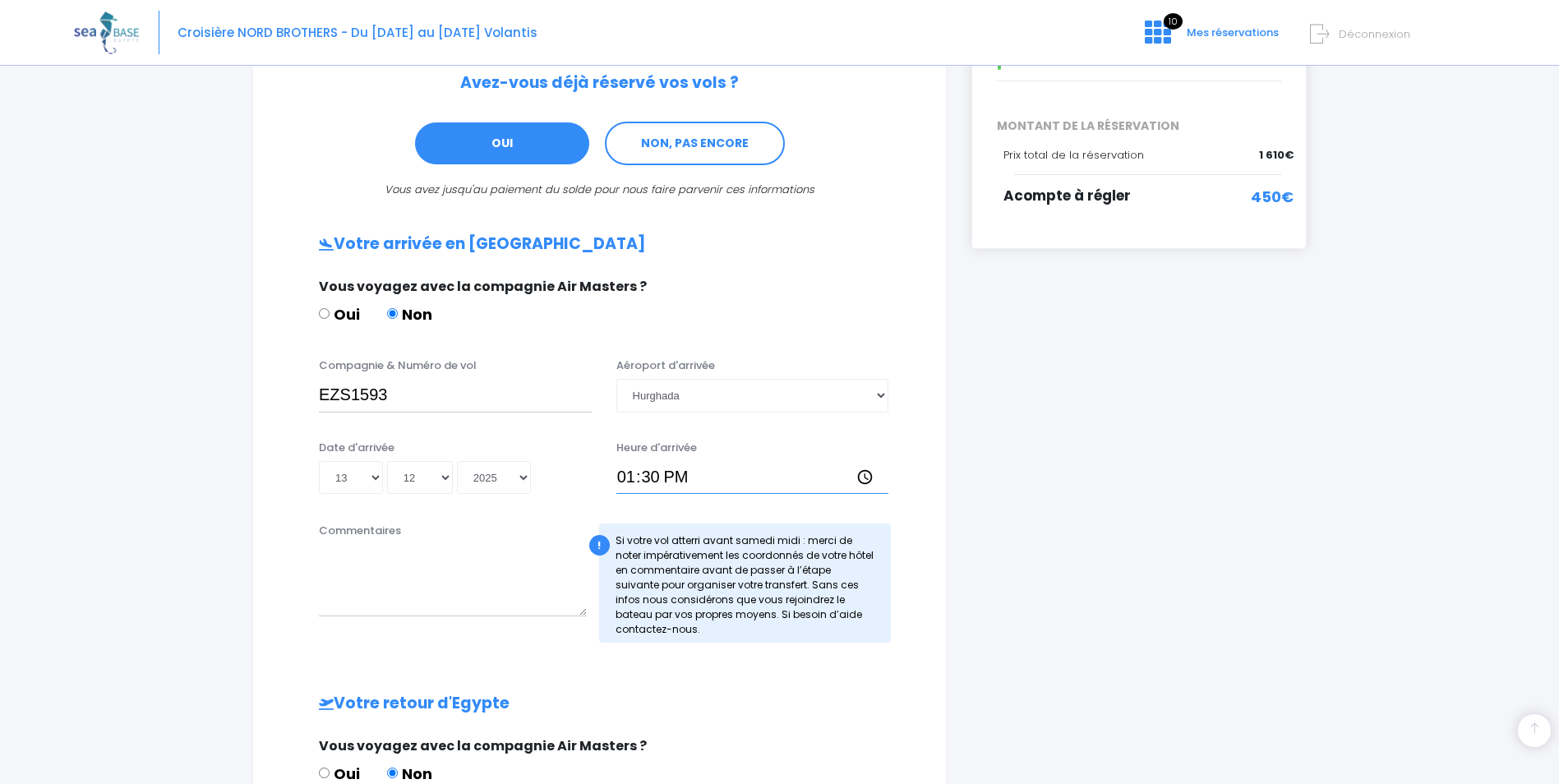
scroll to position [330, 0]
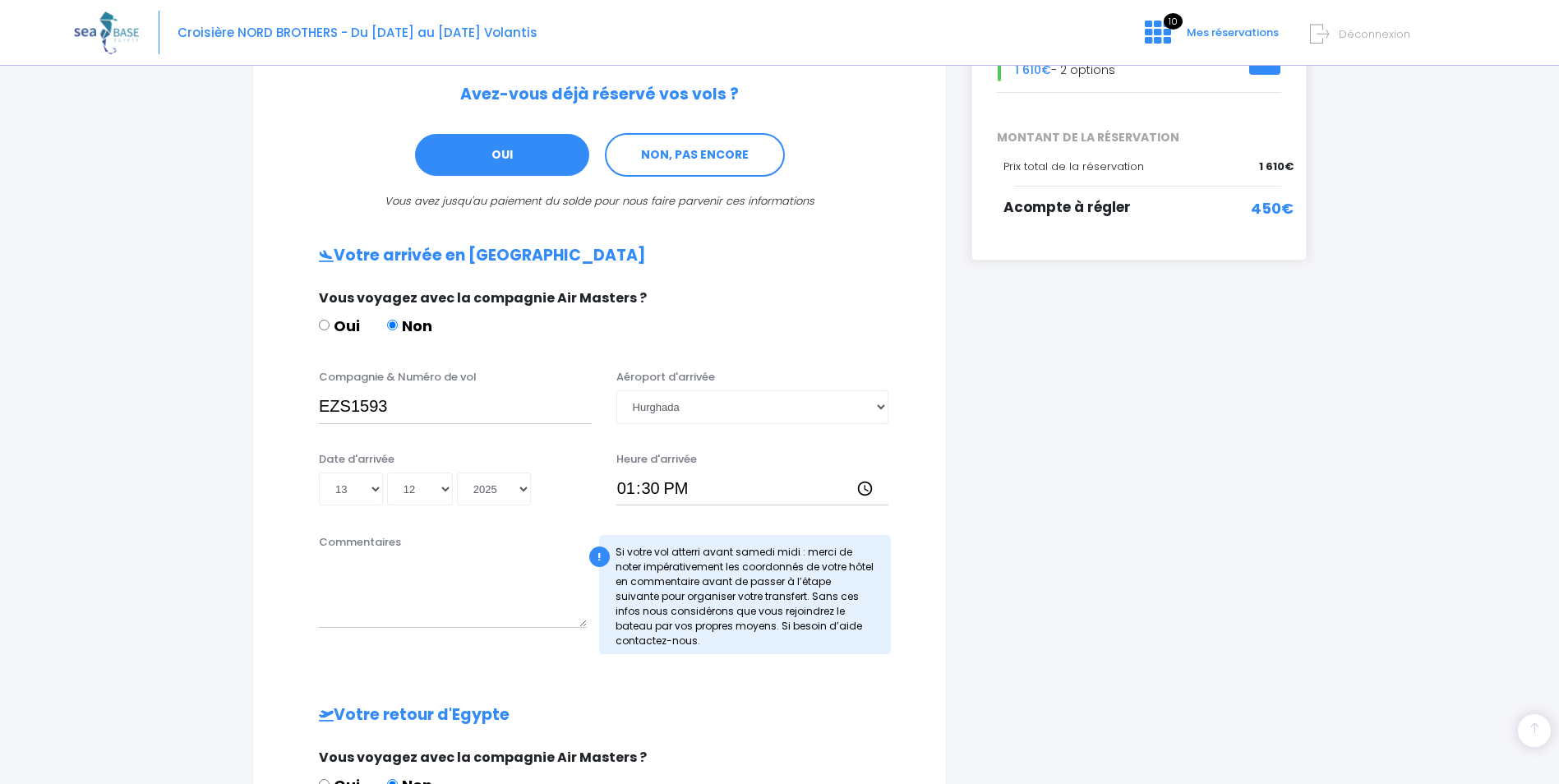
click at [326, 325] on input "Oui" at bounding box center [324, 324] width 11 height 11
radio input "true"
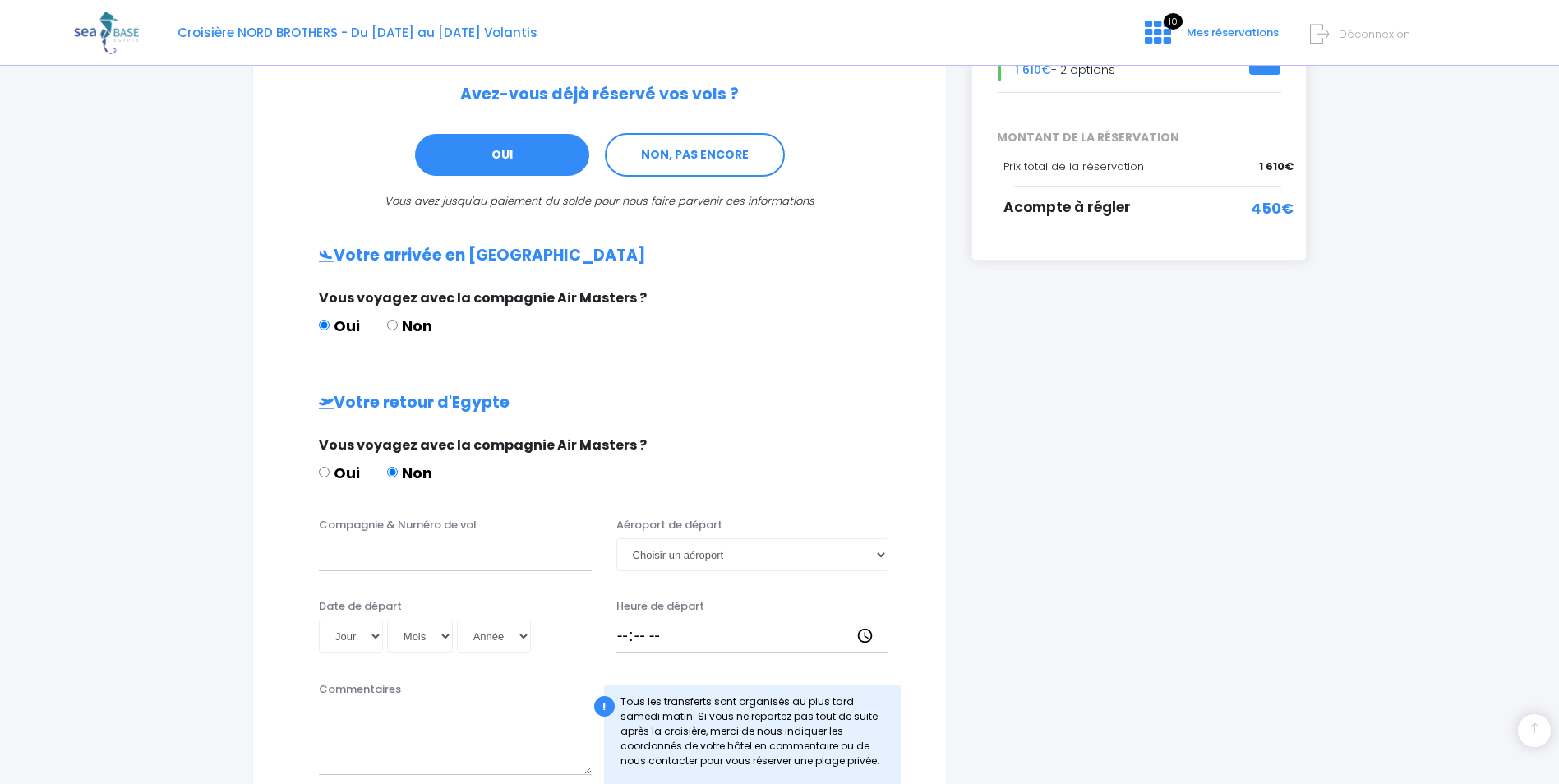
click at [392, 325] on input "Non" at bounding box center [392, 324] width 11 height 11
radio input "true"
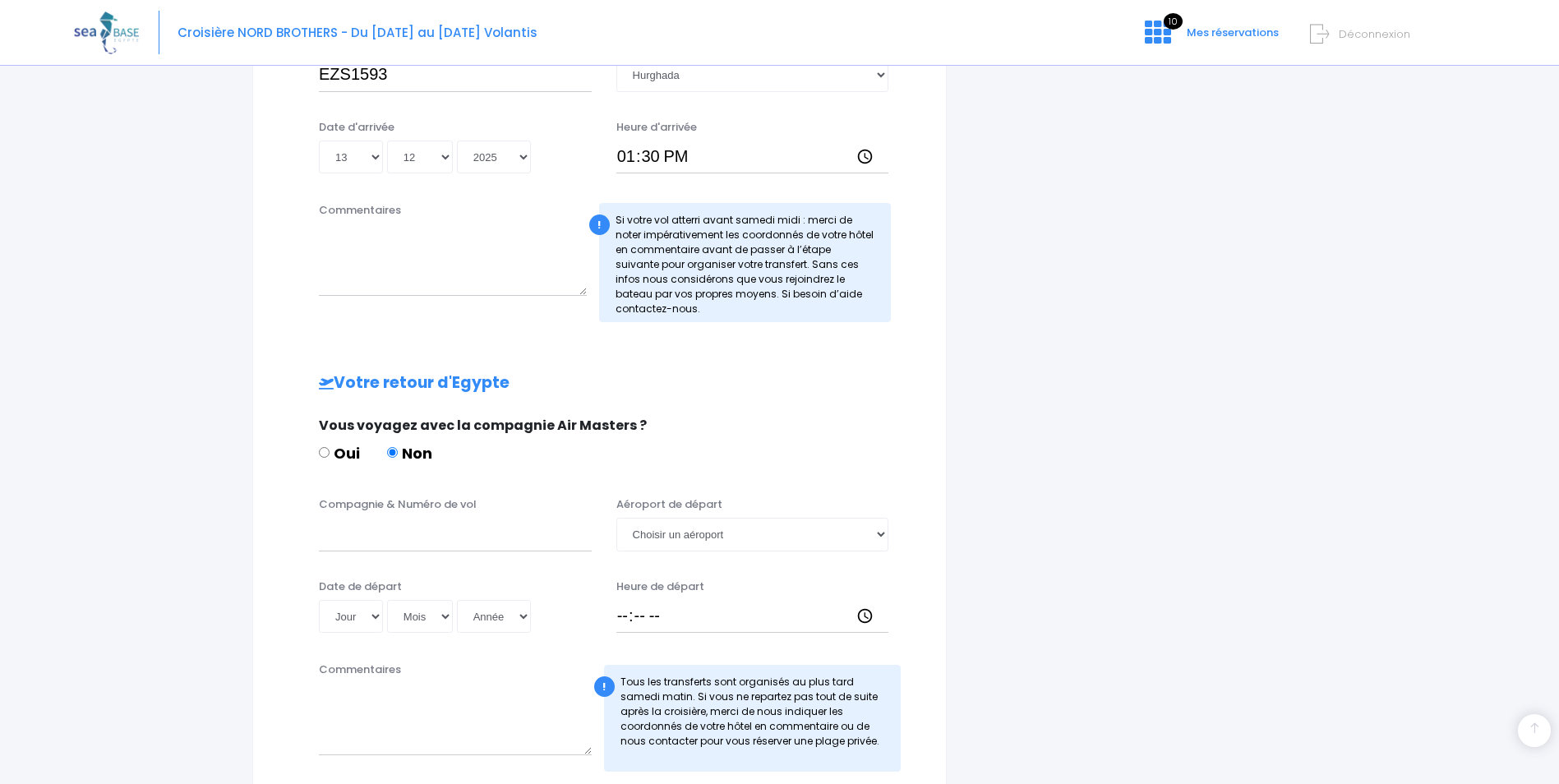
scroll to position [741, 0]
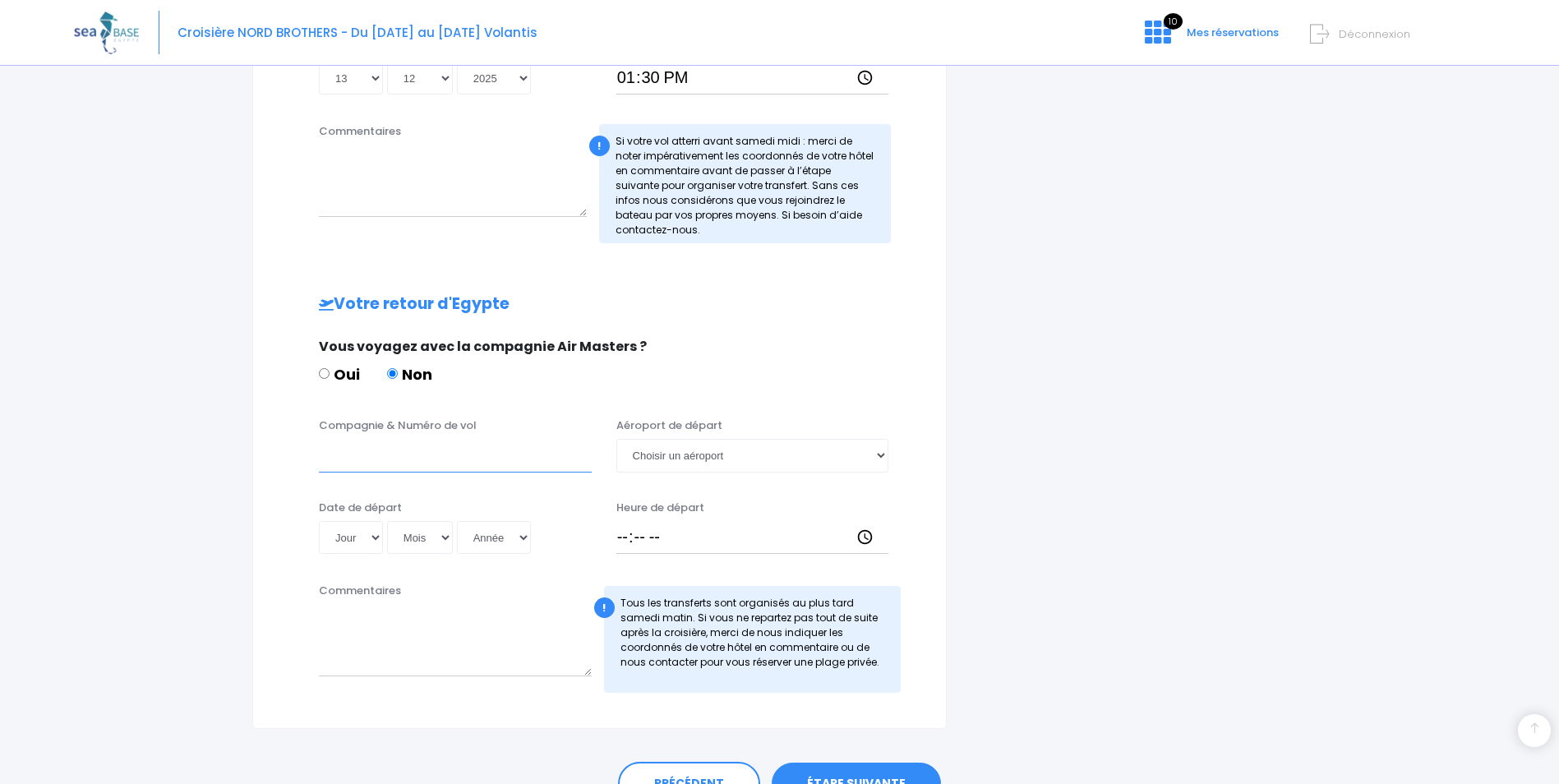
click at [349, 462] on input "Compagnie & Numéro de vol" at bounding box center [455, 455] width 273 height 33
type input "EZS1594"
click at [738, 460] on select "Choisir un aéroport Hurghada Marsa Alam" at bounding box center [753, 455] width 273 height 33
select select "Hurghada"
click at [616, 439] on select "Choisir un aéroport Hurghada Marsa Alam" at bounding box center [753, 455] width 273 height 33
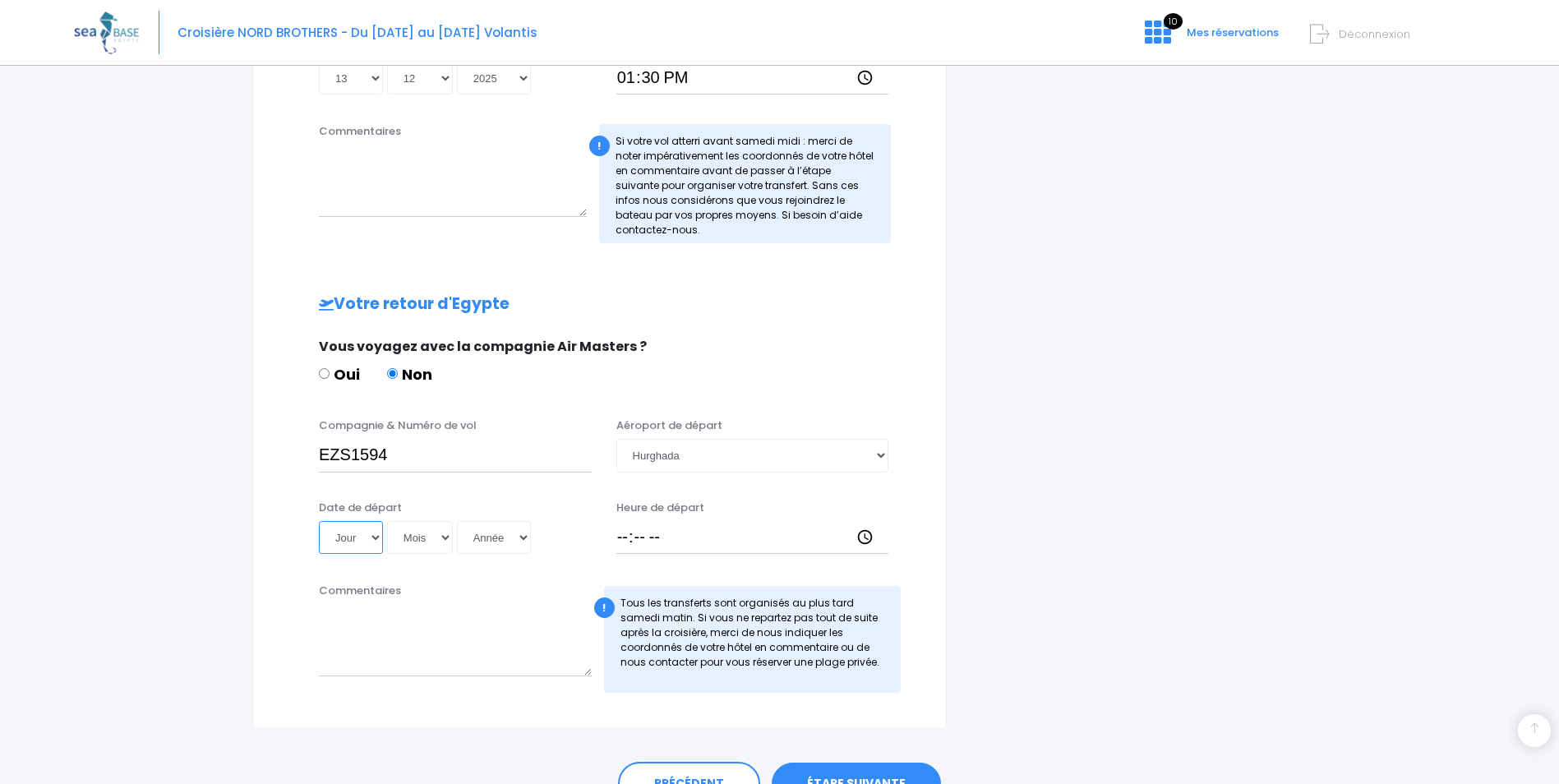
click at [378, 534] on select "Jour 01 02 03 04 05 06 07 08 09 10 11 12 13 14 15 16 17 18 19 20 21 22 23 24 25…" at bounding box center [350, 537] width 64 height 33
select select "21"
click at [319, 521] on select "Jour 01 02 03 04 05 06 07 08 09 10 11 12 13 14 15 16 17 18 19 20 21 22 23 24 25…" at bounding box center [350, 537] width 64 height 33
click at [407, 537] on select "Mois 01 02 03 04 05 06 07 08 09 10 11 12" at bounding box center [420, 537] width 65 height 33
select select "12"
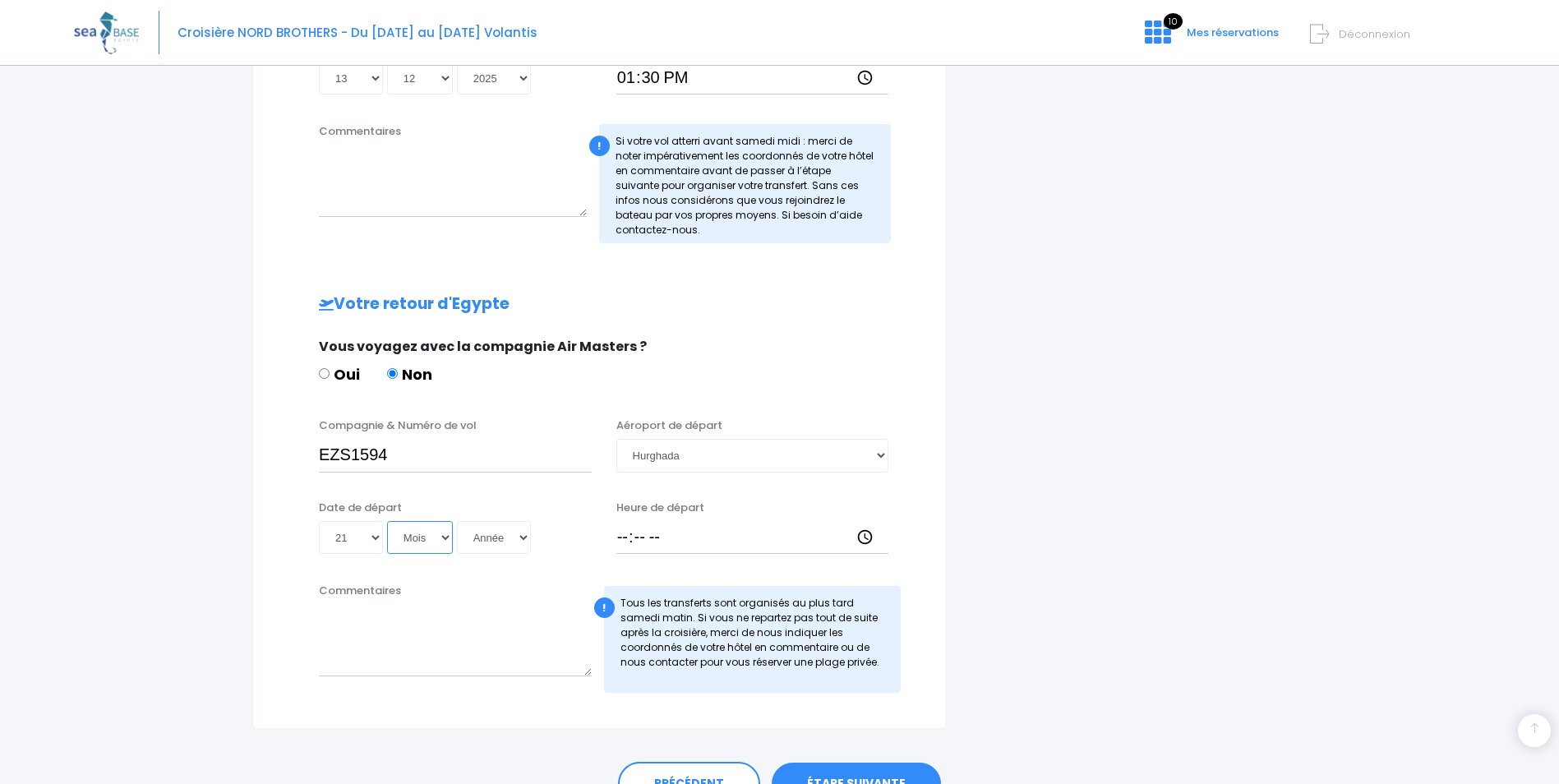
click at [387, 521] on select "Mois 01 02 03 04 05 06 07 08 09 10 11 12" at bounding box center [420, 537] width 65 height 33
click at [524, 538] on select "Année 2045 2044 2043 2042 2041 2040 2039 2038 2037 2036 2035 2034 2033 2032 203…" at bounding box center [493, 537] width 74 height 33
select select "2025"
click at [457, 521] on select "Année 2045 2044 2043 2042 2041 2040 2039 2038 2037 2036 2035 2034 2033 2032 203…" at bounding box center [493, 537] width 74 height 33
type input "2025-12-21"
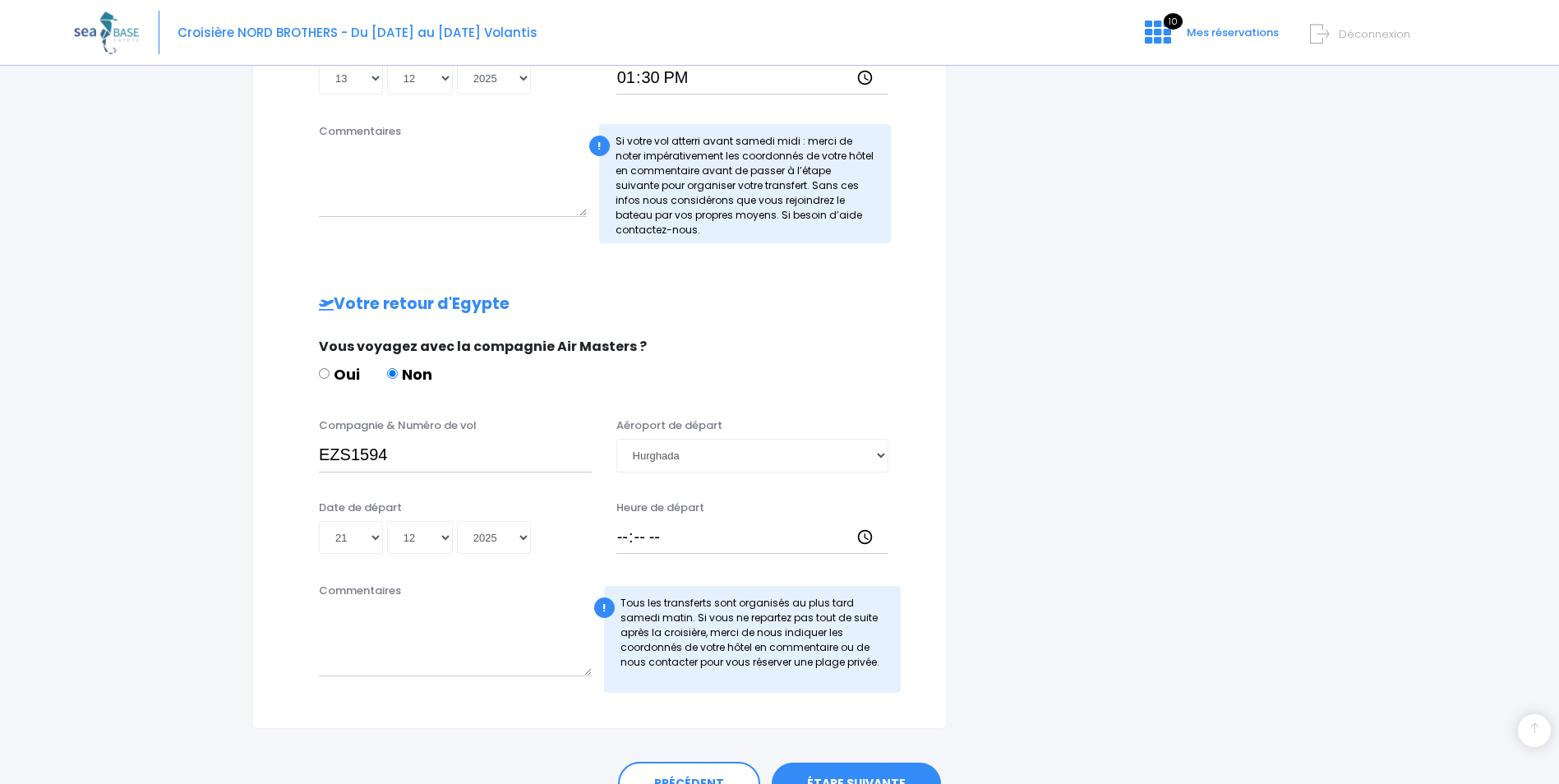
click at [612, 537] on div "Heure de départ" at bounding box center [753, 526] width 298 height 55
click at [621, 537] on input "Heure de départ" at bounding box center [753, 537] width 273 height 33
type input "13:00"
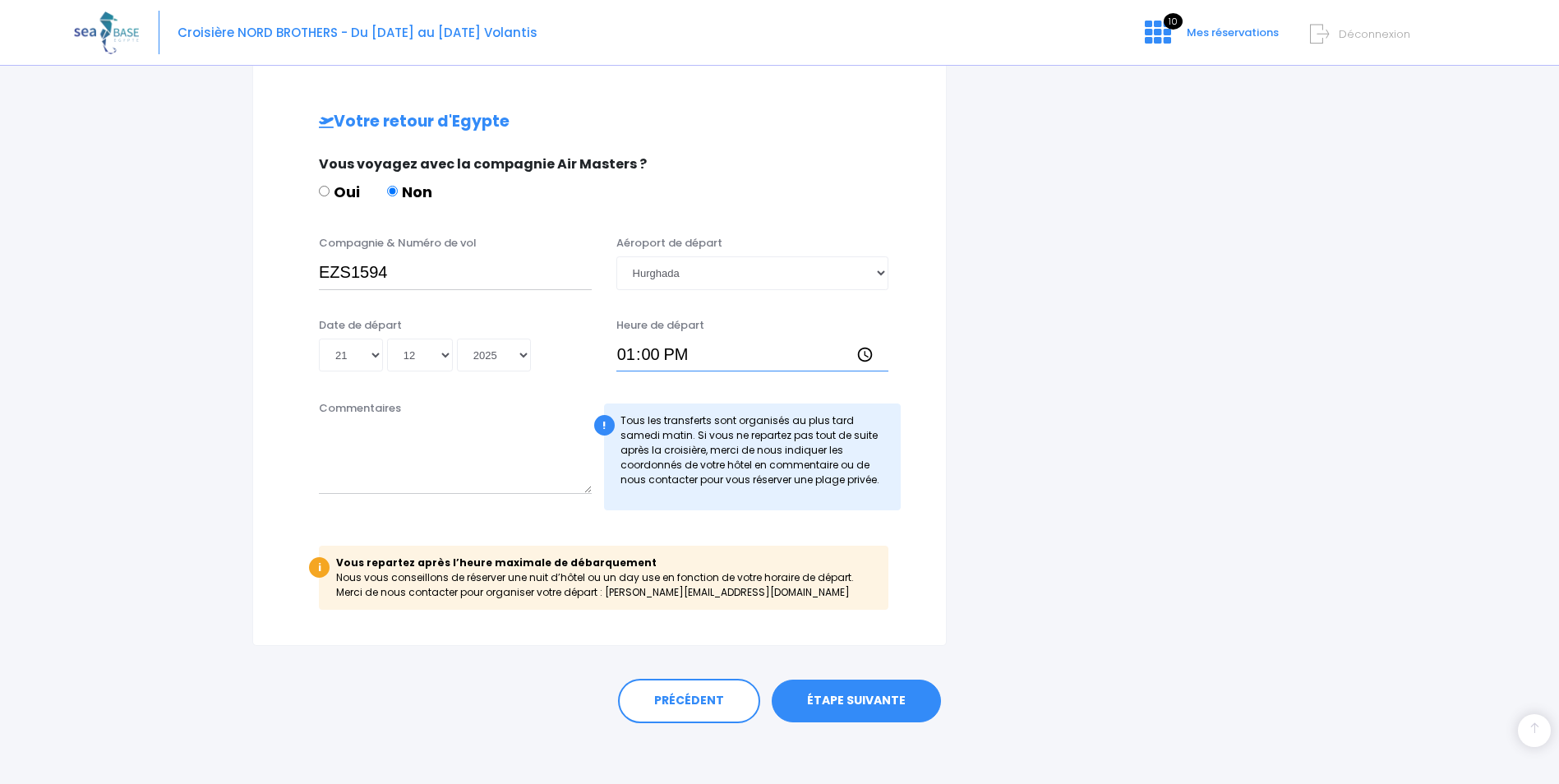
scroll to position [928, 0]
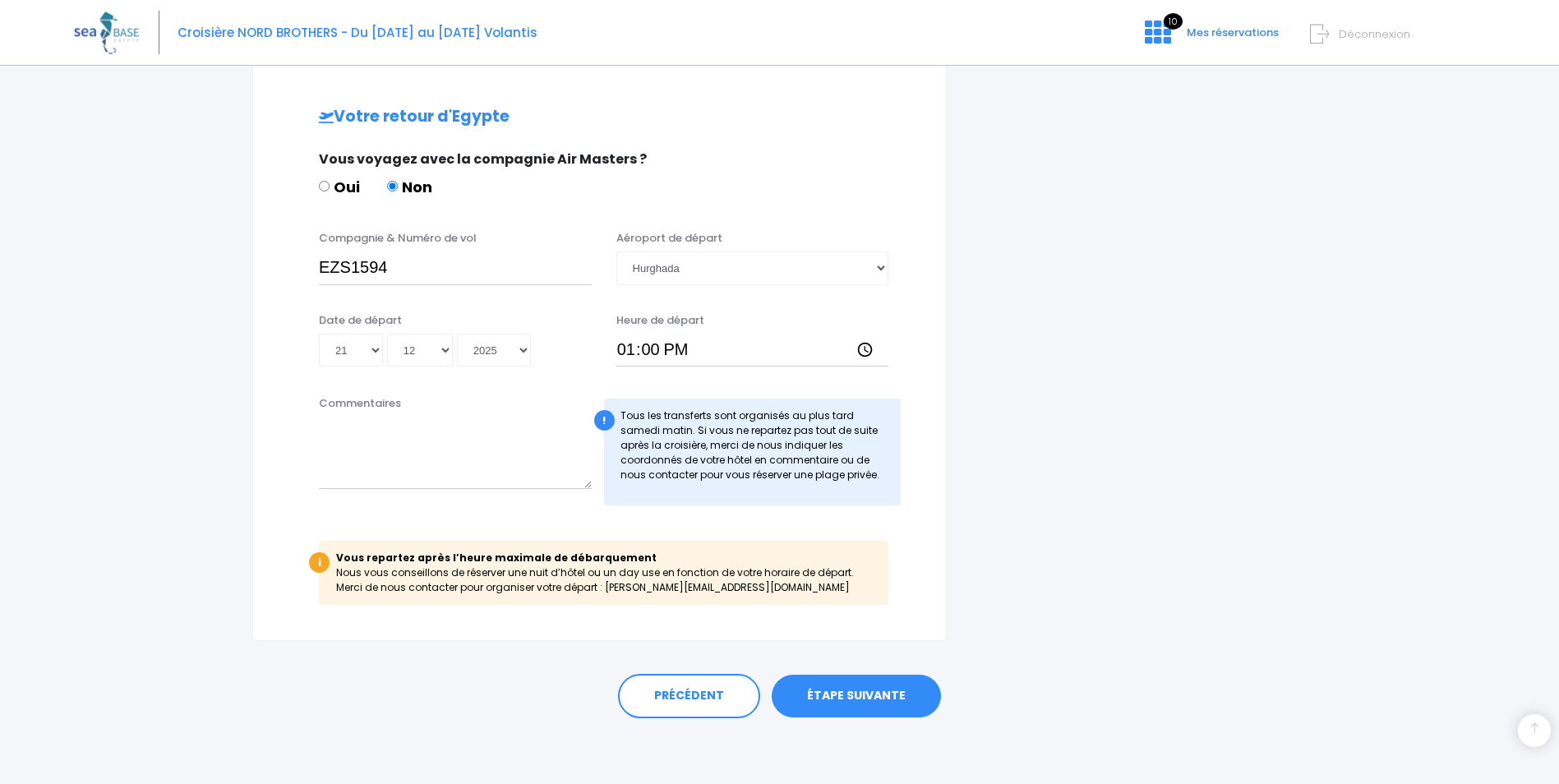
click at [851, 693] on link "ÉTAPE SUIVANTE" at bounding box center [856, 696] width 169 height 43
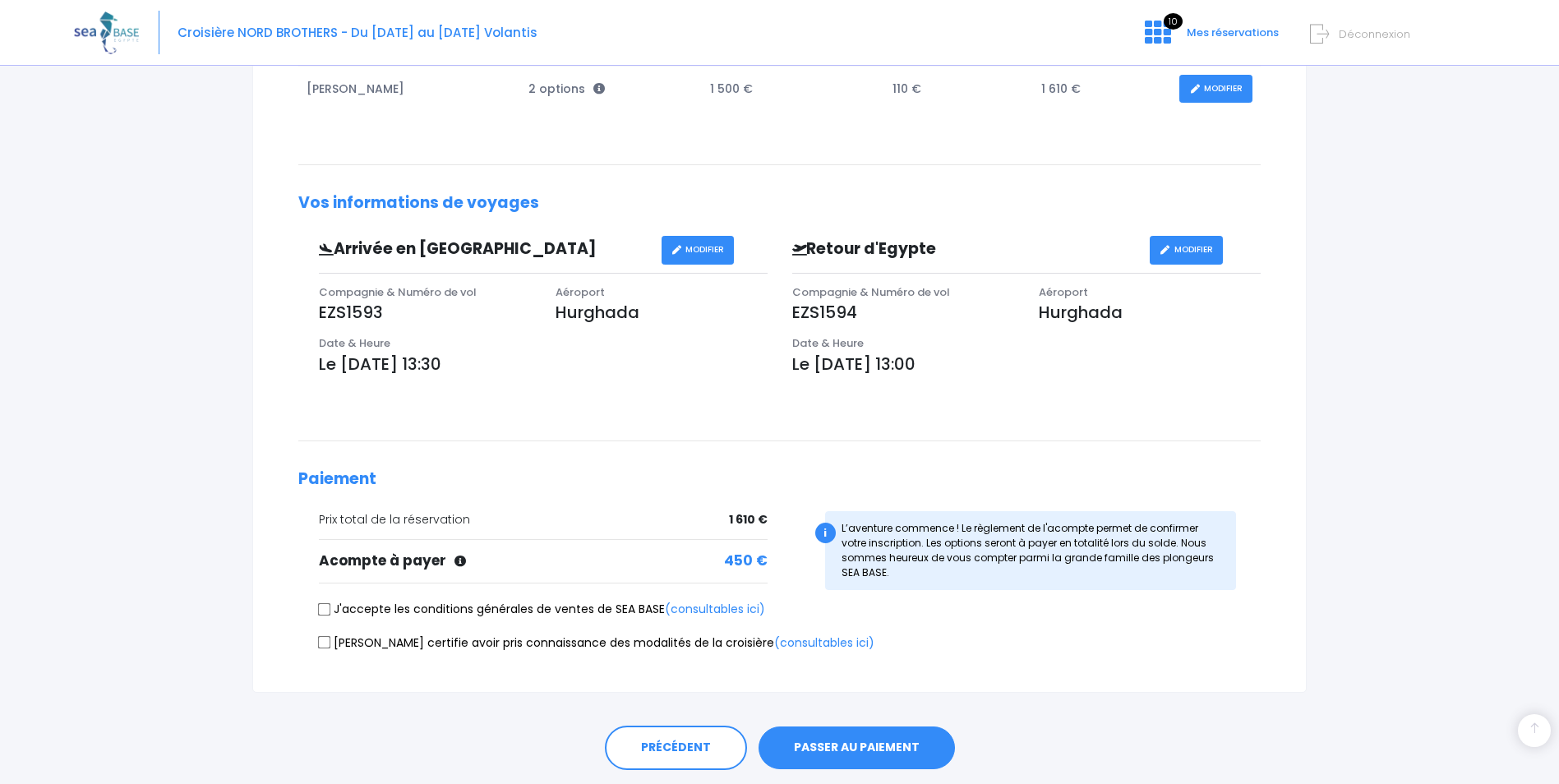
scroll to position [328, 0]
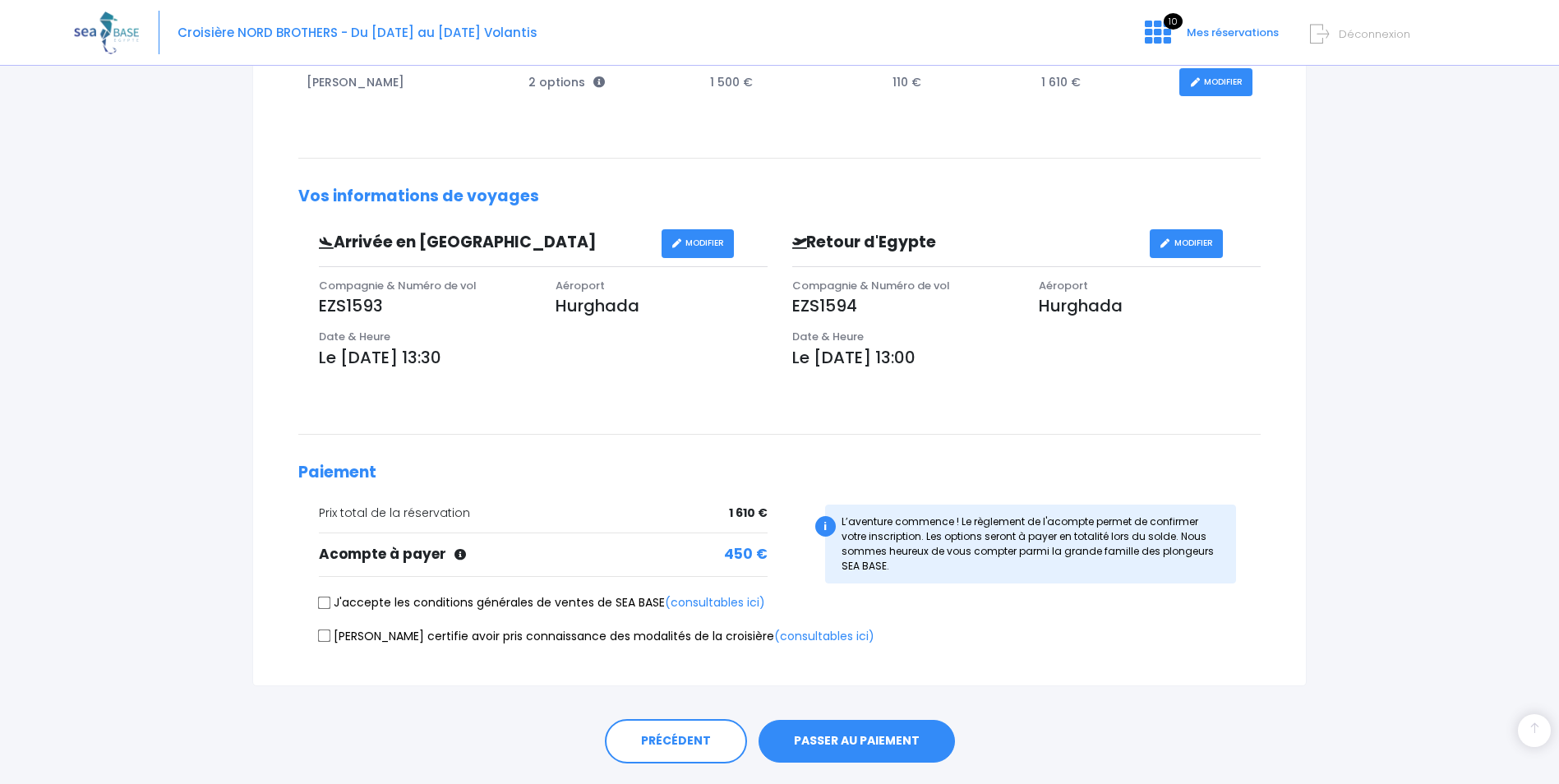
click at [322, 603] on input "J'accepte les conditions générales de ventes de SEA BASE (consultables ici)" at bounding box center [324, 603] width 13 height 13
checkbox input "true"
click at [324, 637] on input "Je certifie avoir pris connaissance des modalités de la croisière (consultables…" at bounding box center [324, 636] width 13 height 13
checkbox input "true"
click at [851, 738] on button "PASSER AU PAIEMENT" at bounding box center [856, 741] width 197 height 43
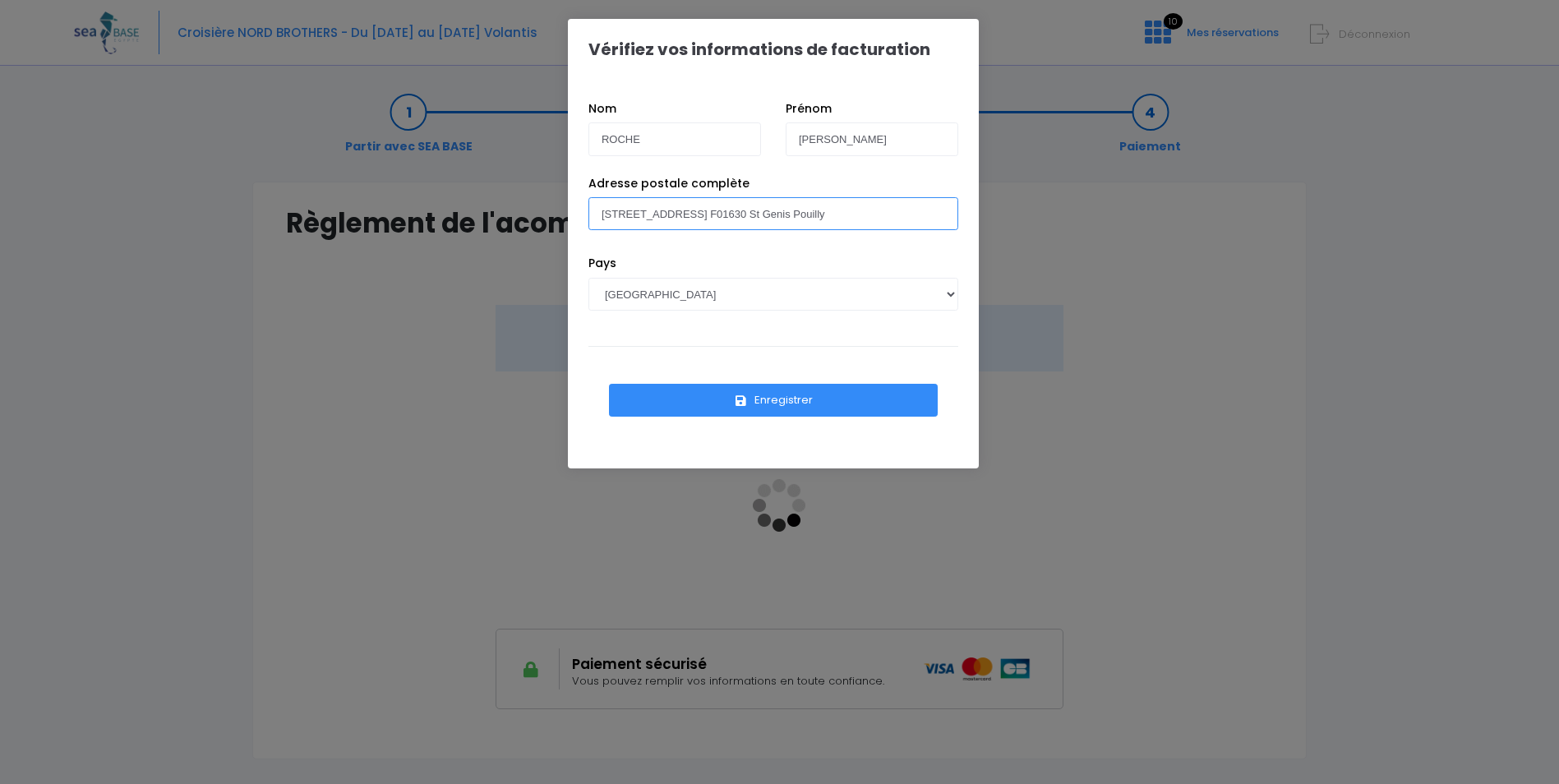
click at [616, 217] on input "[STREET_ADDRESS] F01630 St Genis Pouilly" at bounding box center [773, 213] width 370 height 33
type input "[STREET_ADDRESS] F01630 St Genis Pouilly"
click at [762, 397] on button "Enregistrer" at bounding box center [773, 400] width 328 height 33
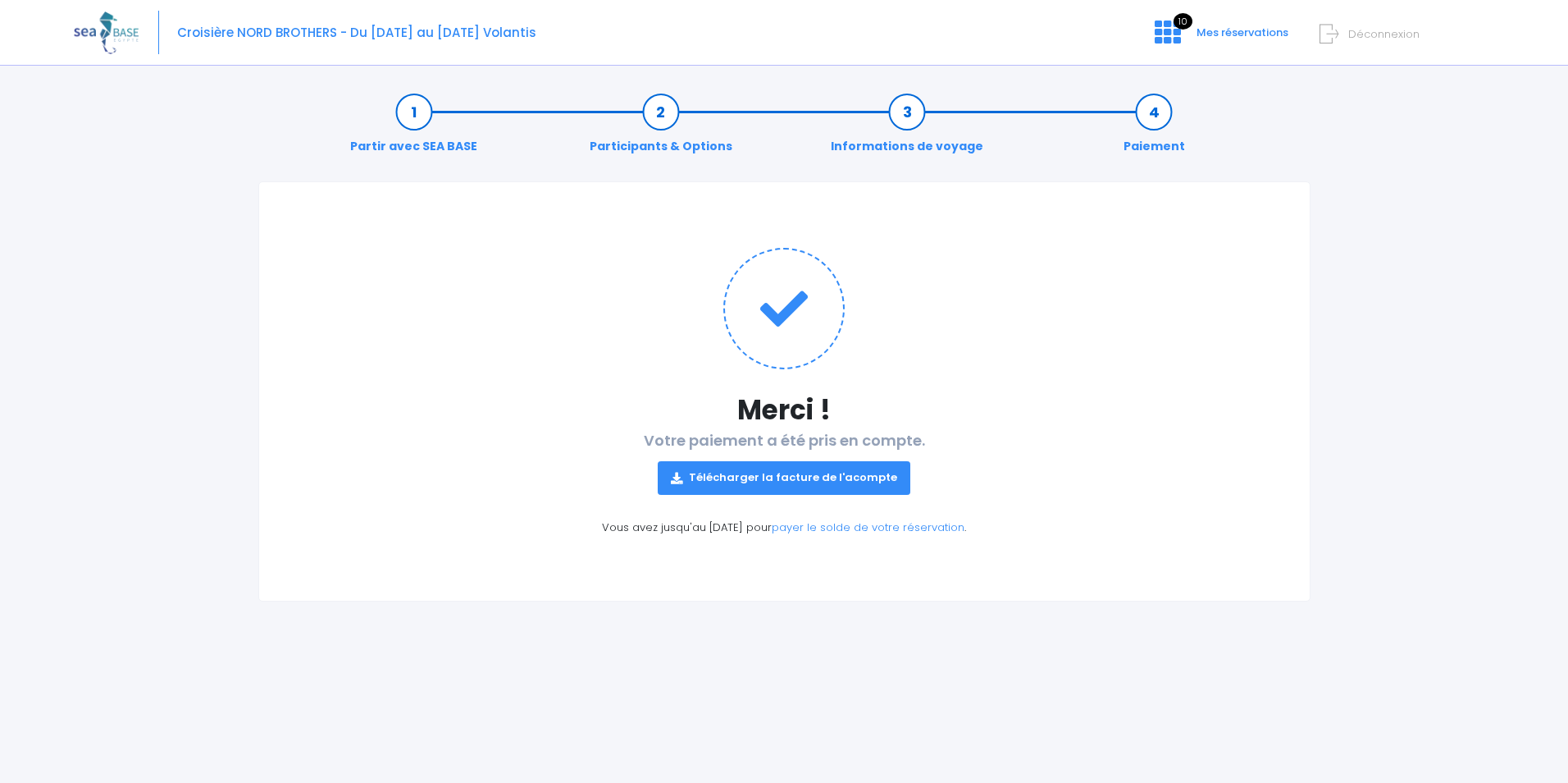
click at [788, 479] on link "Télécharger la facture de l'acompte" at bounding box center [784, 477] width 253 height 33
click at [1235, 30] on span "Mes réservations" at bounding box center [1242, 33] width 92 height 15
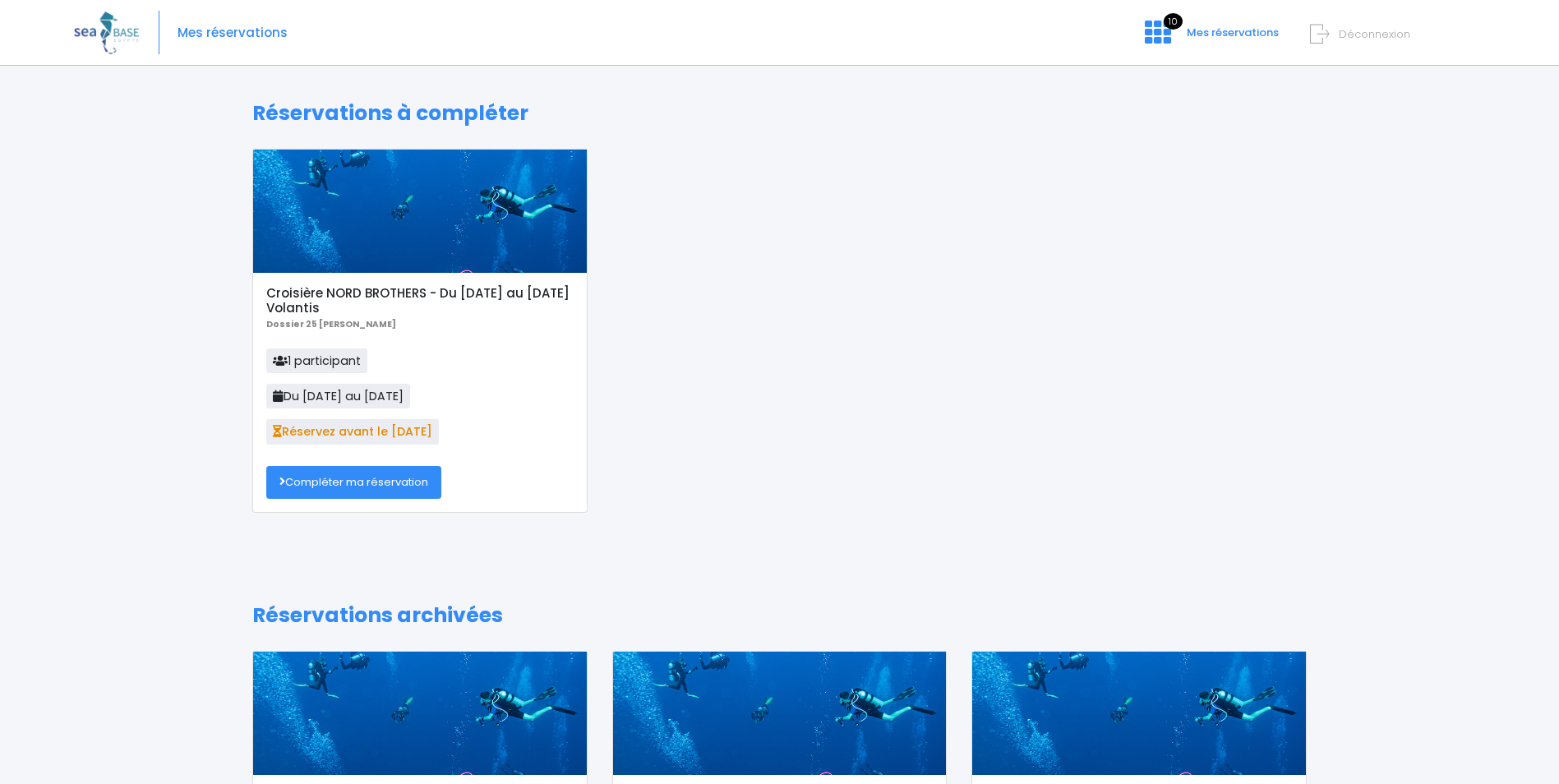
click at [385, 299] on h5 "Croisière NORD BROTHERS - Du [DATE] au [DATE] Volantis" at bounding box center [419, 300] width 306 height 30
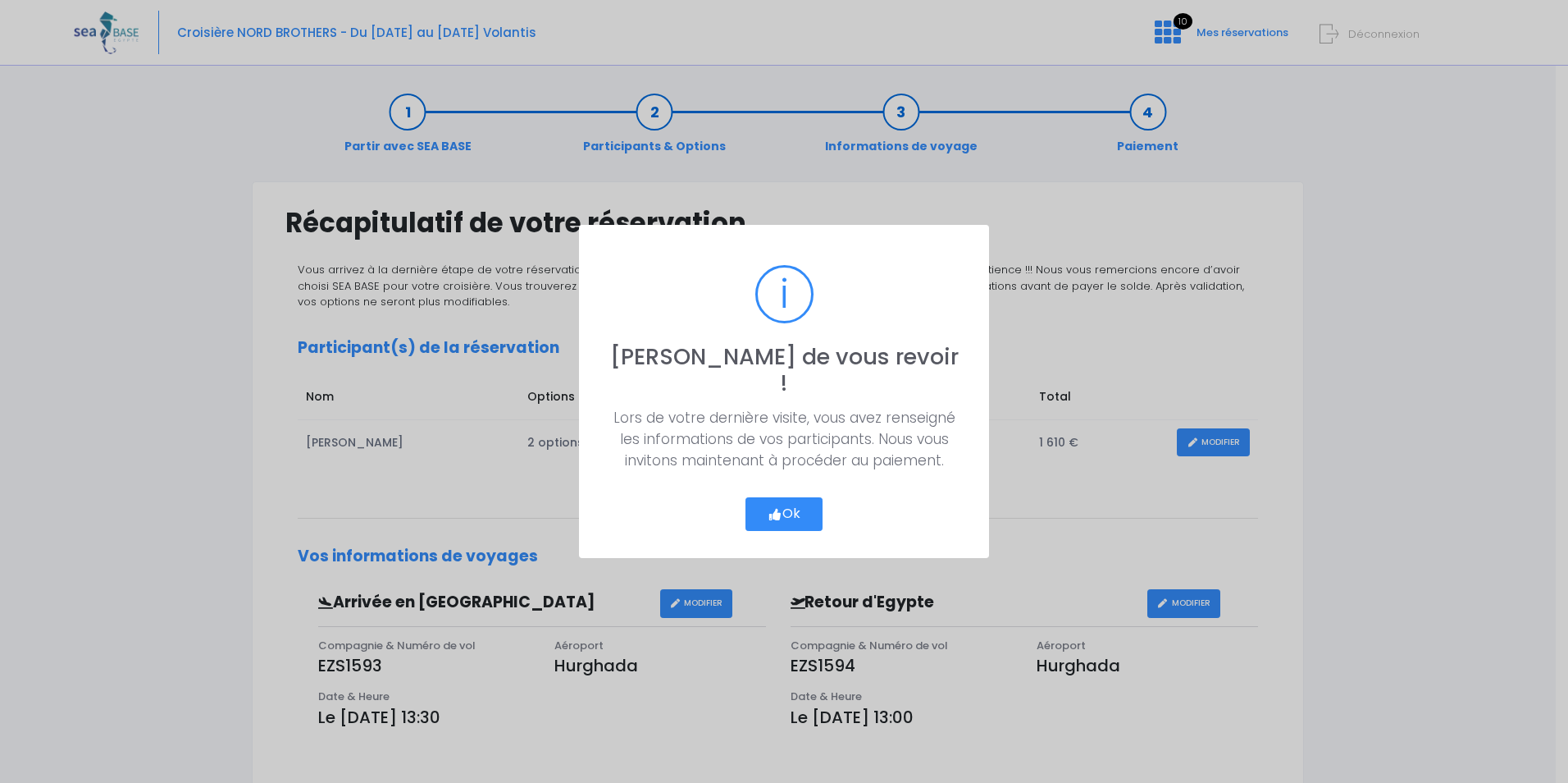
click at [780, 498] on button "Ok" at bounding box center [784, 515] width 77 height 35
